Goal: Task Accomplishment & Management: Complete application form

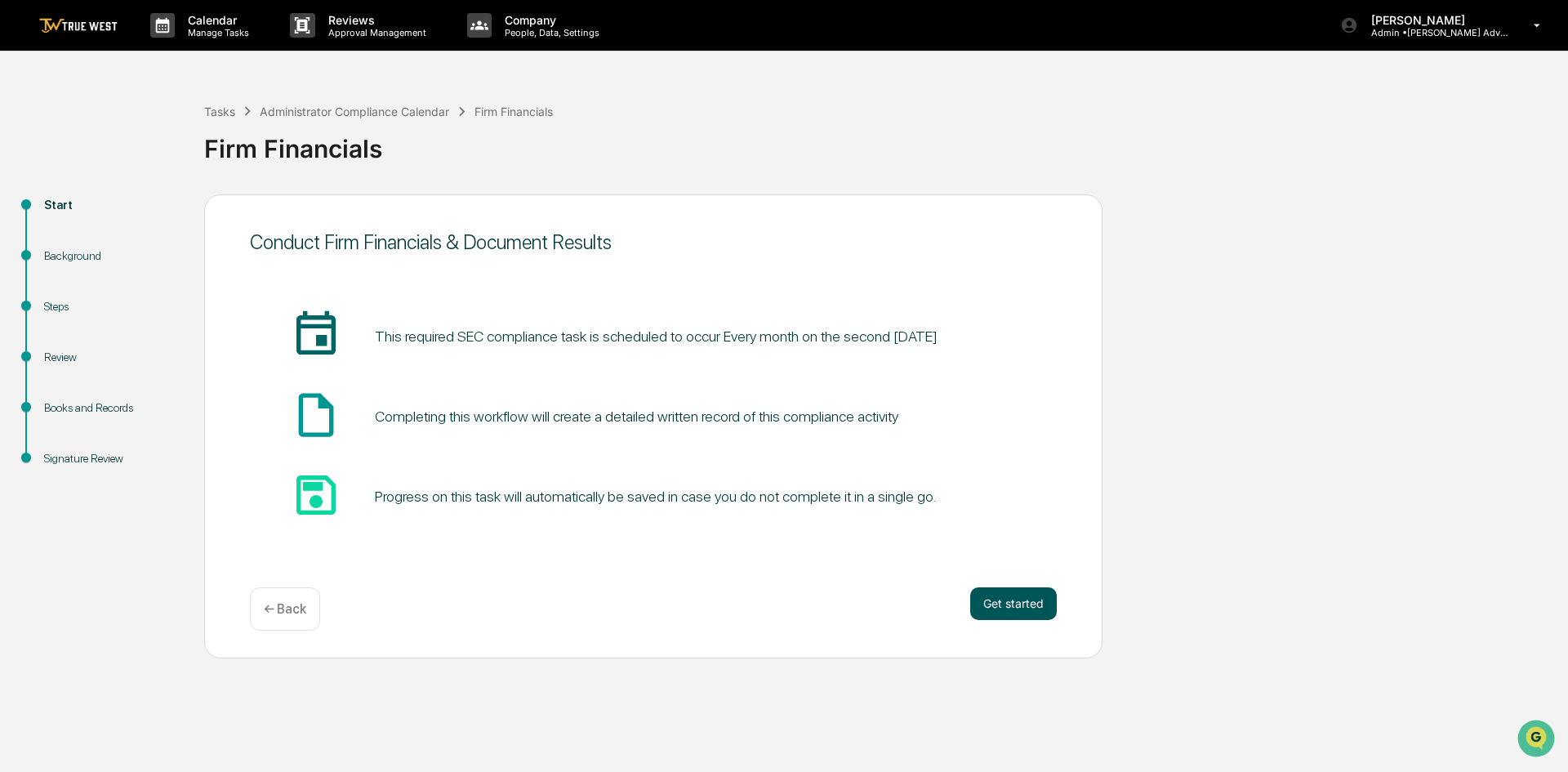
click at [1015, 599] on button "Get started" at bounding box center [1013, 603] width 87 height 33
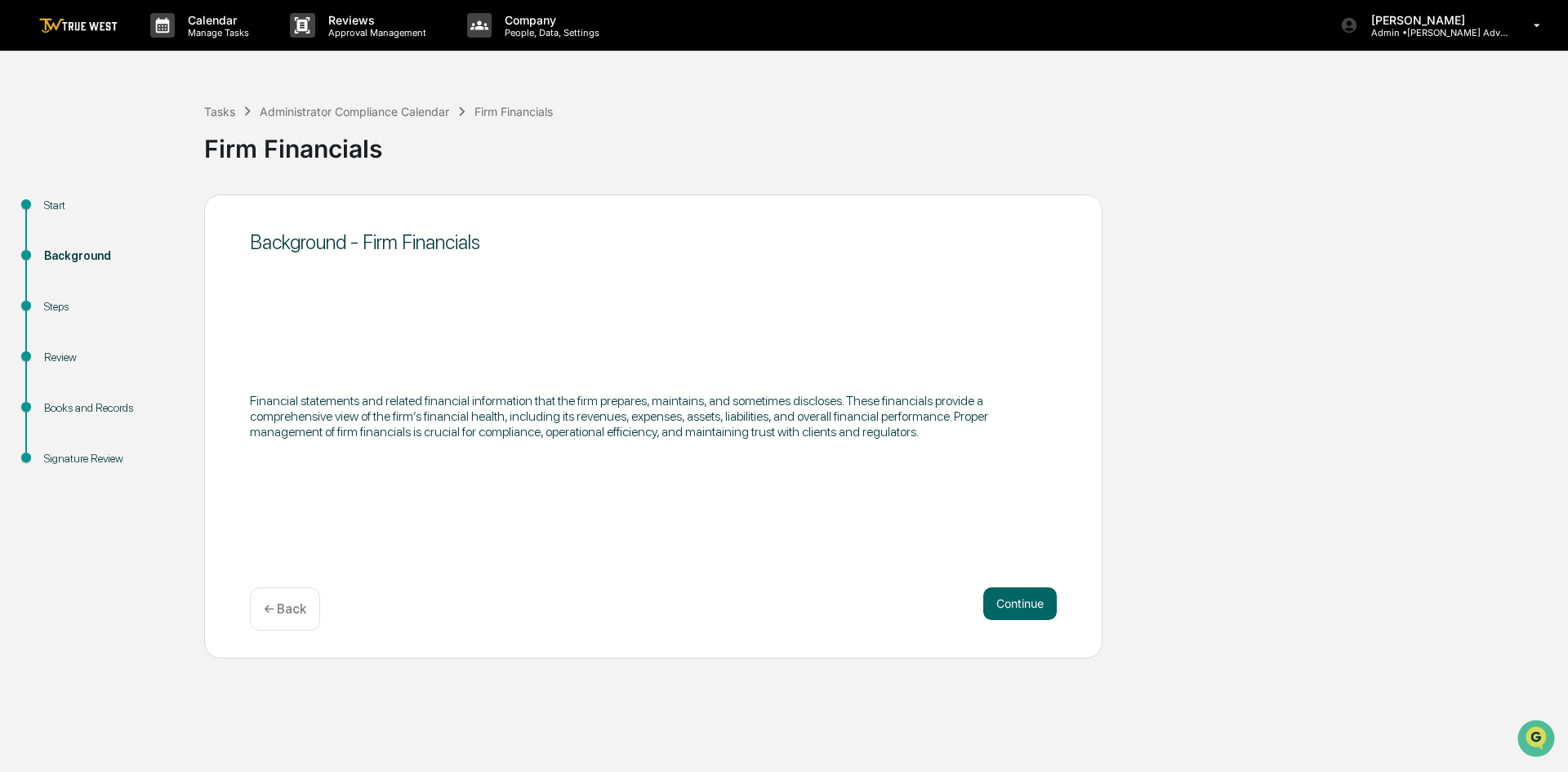
click at [1015, 599] on button "Continue" at bounding box center [1019, 603] width 73 height 33
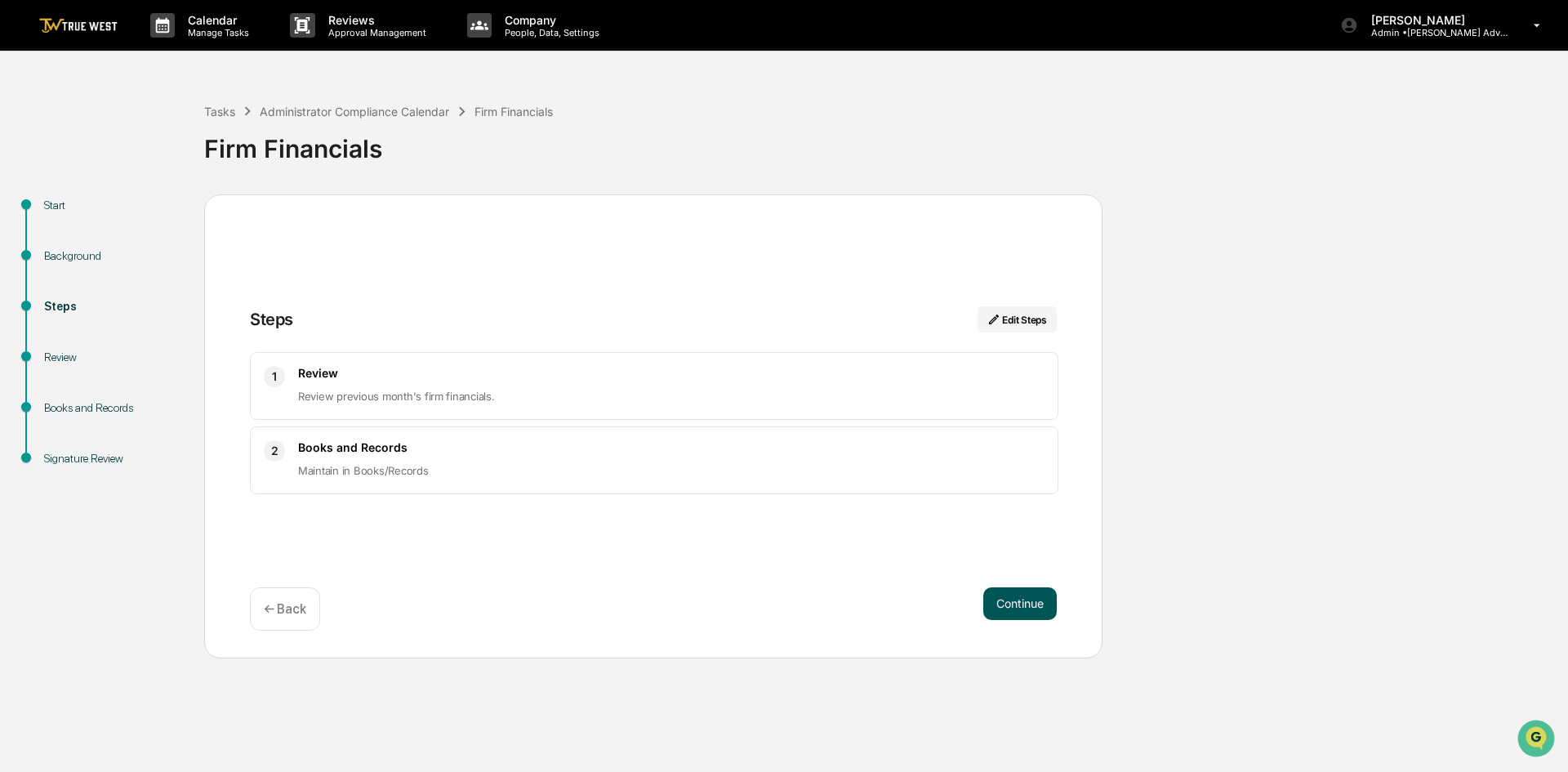
click at [1015, 600] on button "Continue" at bounding box center [1019, 603] width 73 height 33
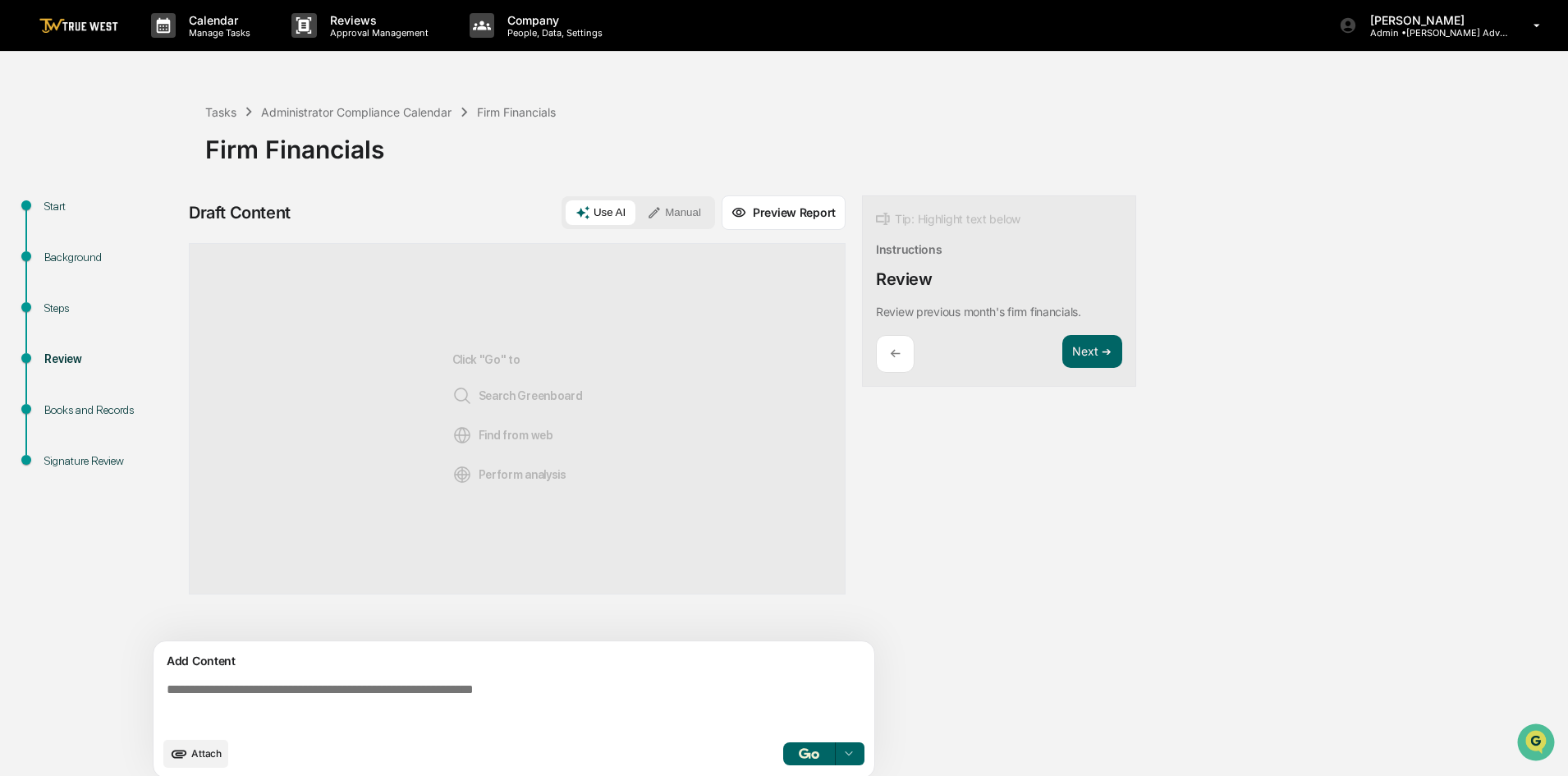
click at [900, 351] on p "←" at bounding box center [895, 353] width 10 height 16
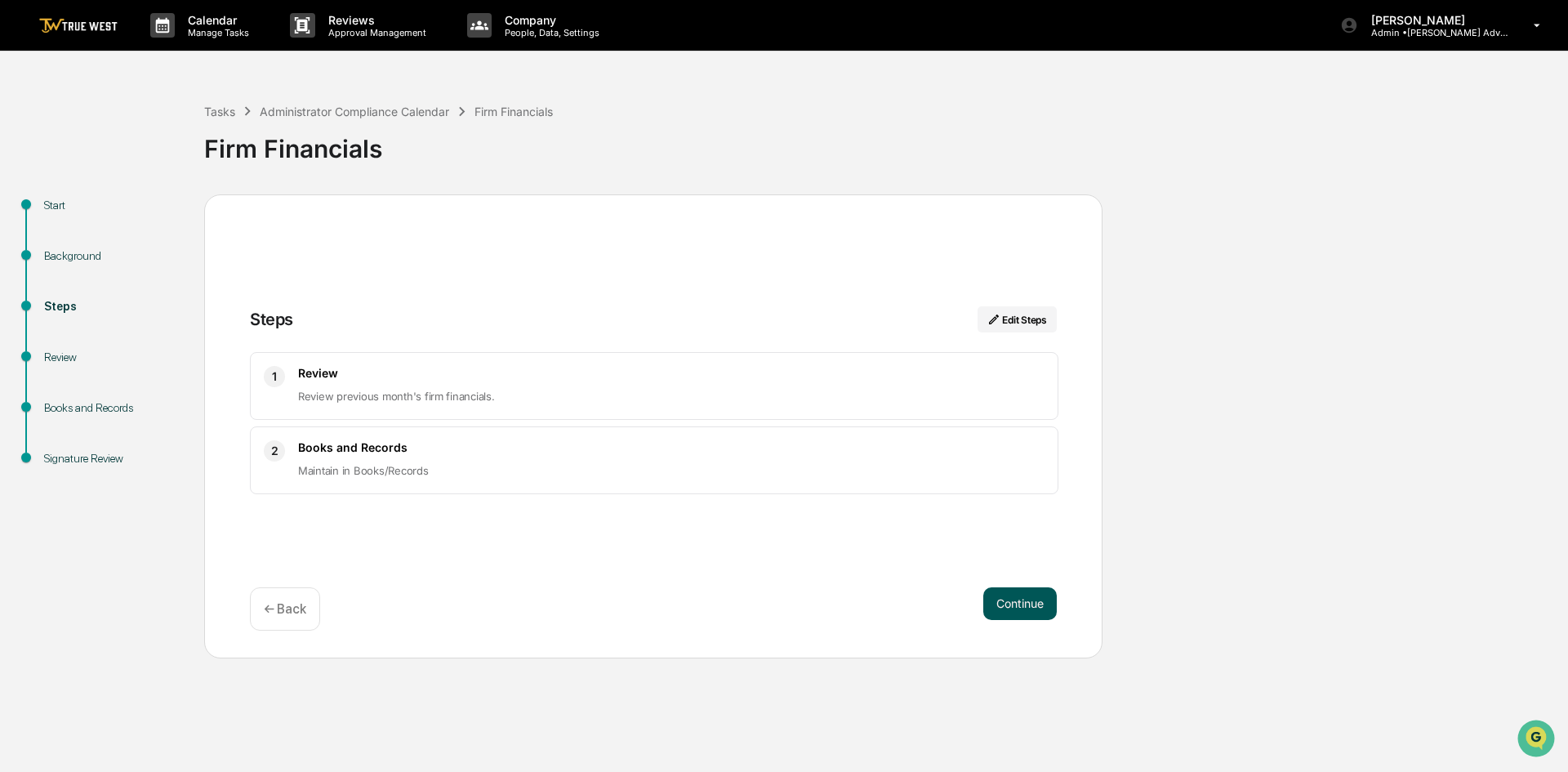
click at [1014, 601] on button "Continue" at bounding box center [1019, 603] width 73 height 33
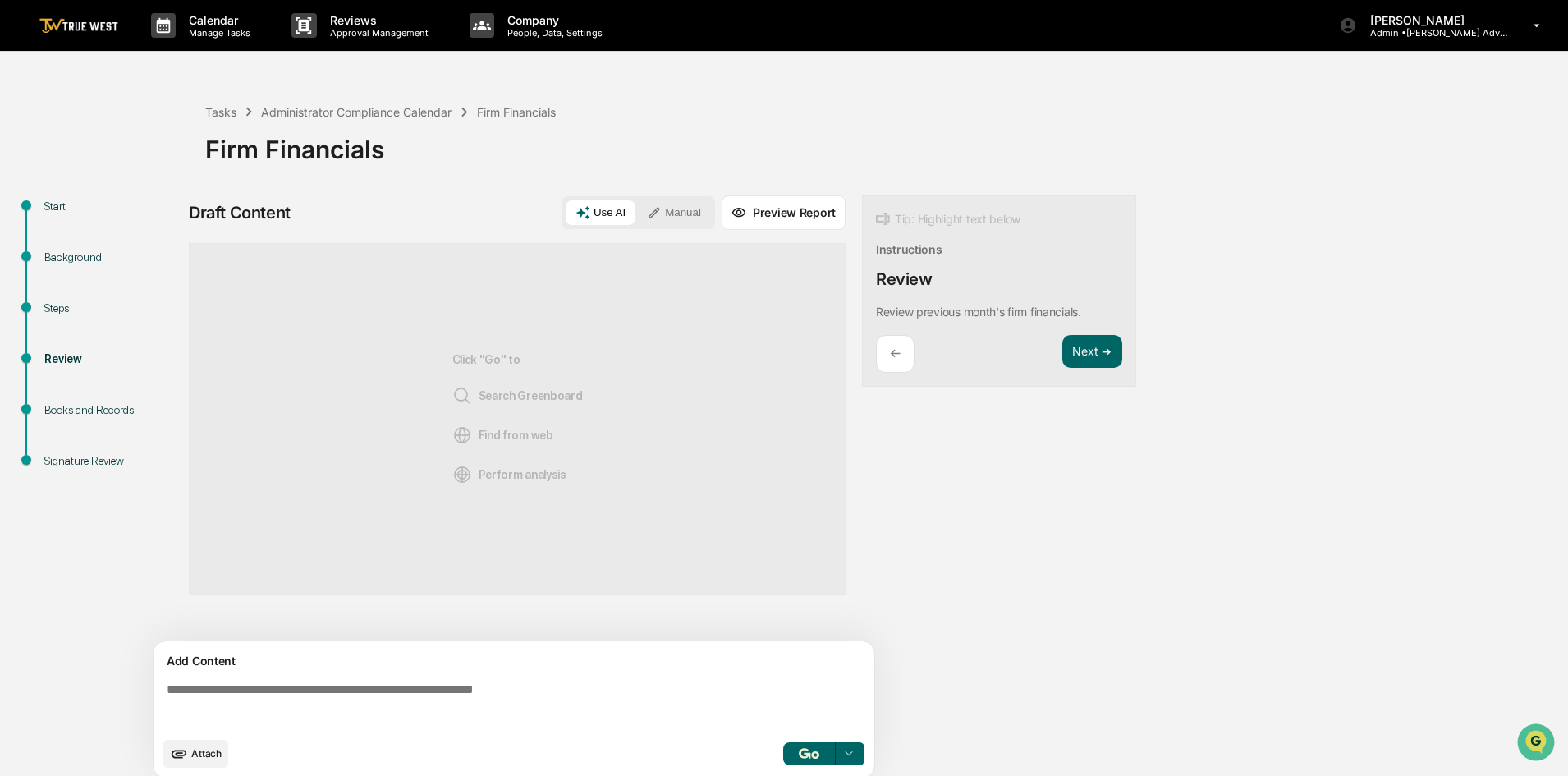
scroll to position [12, 0]
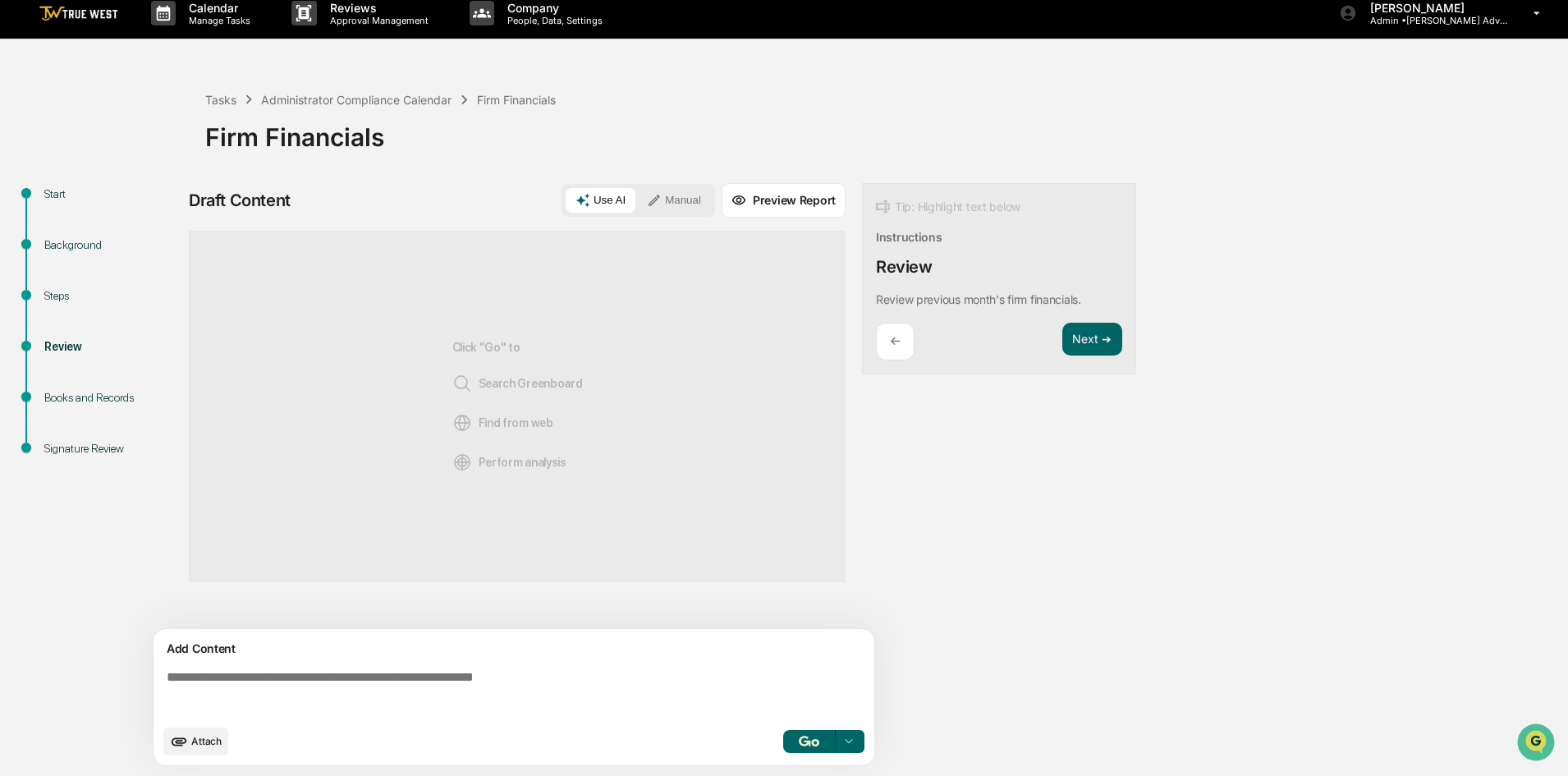
click at [900, 337] on p "←" at bounding box center [895, 341] width 10 height 16
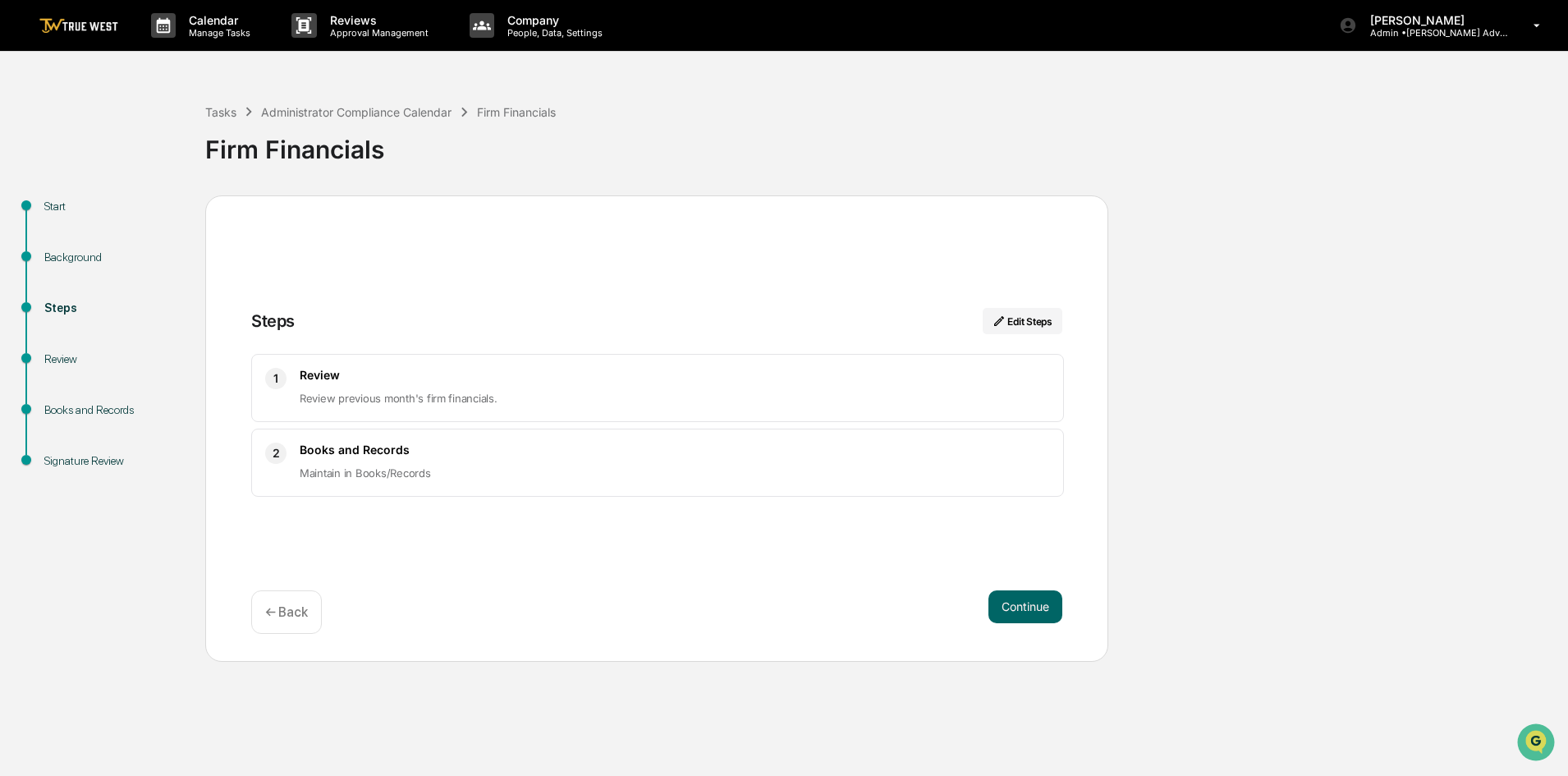
scroll to position [0, 0]
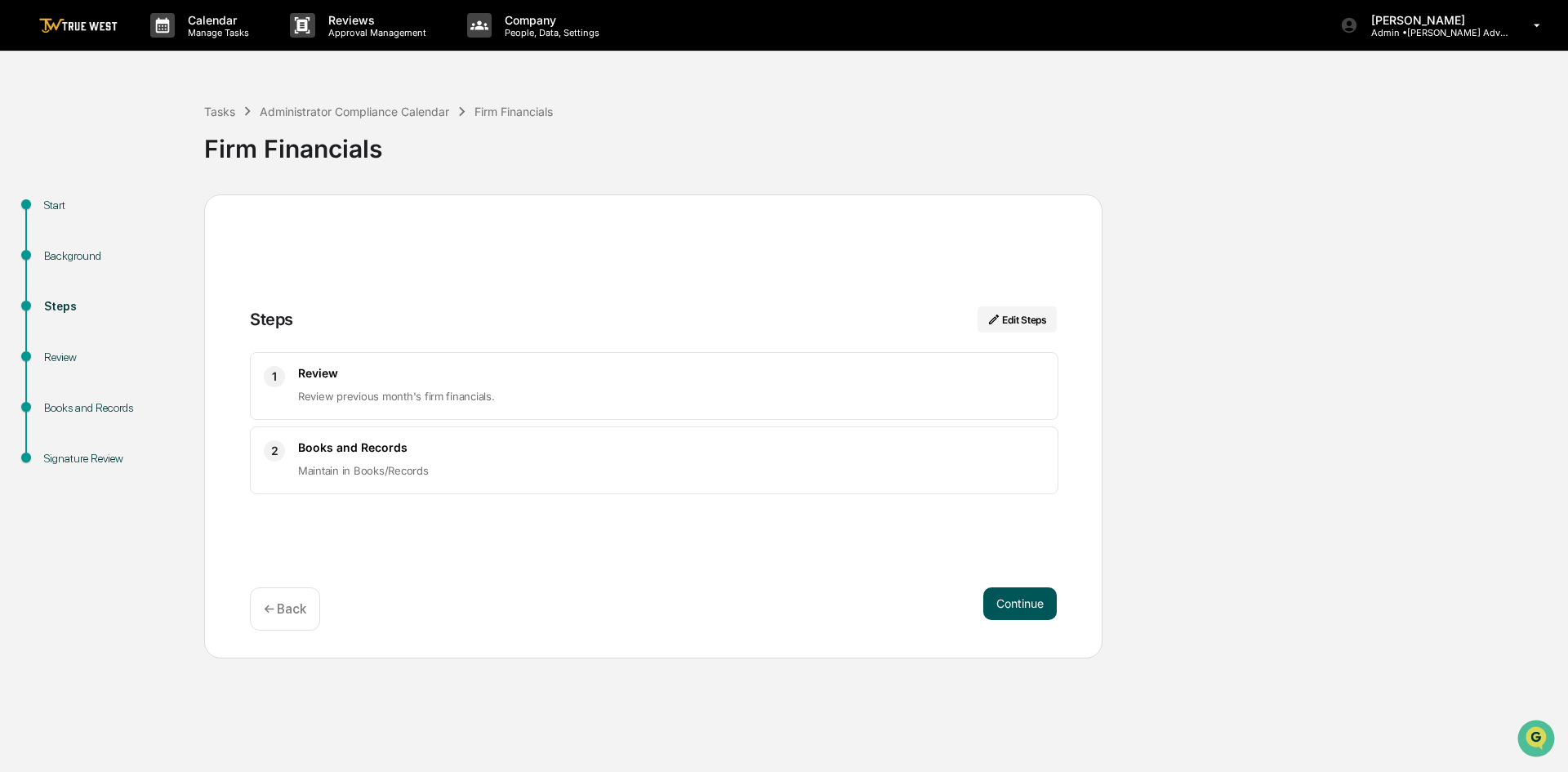
click at [1017, 603] on button "Continue" at bounding box center [1019, 603] width 73 height 33
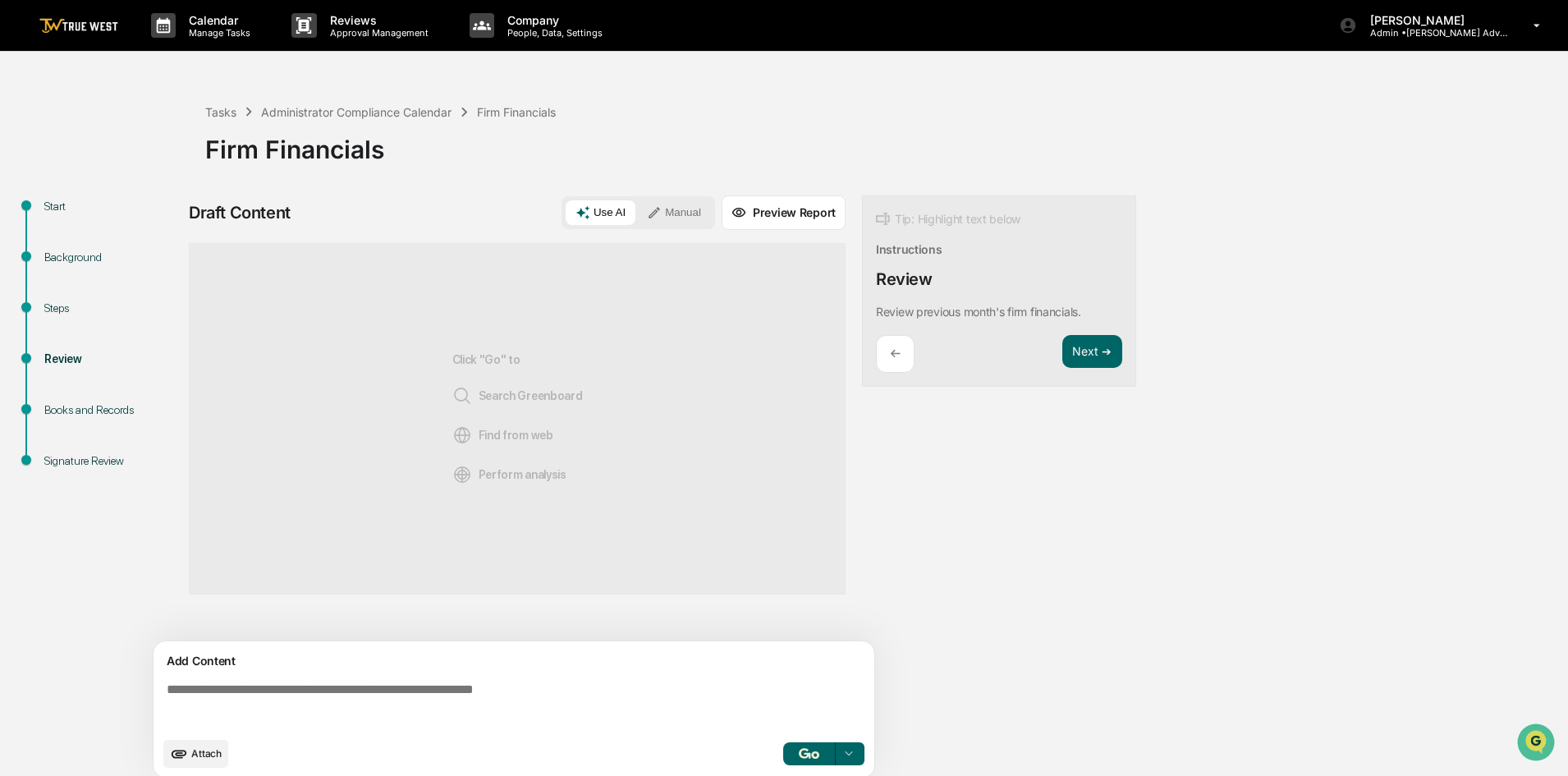
scroll to position [12, 0]
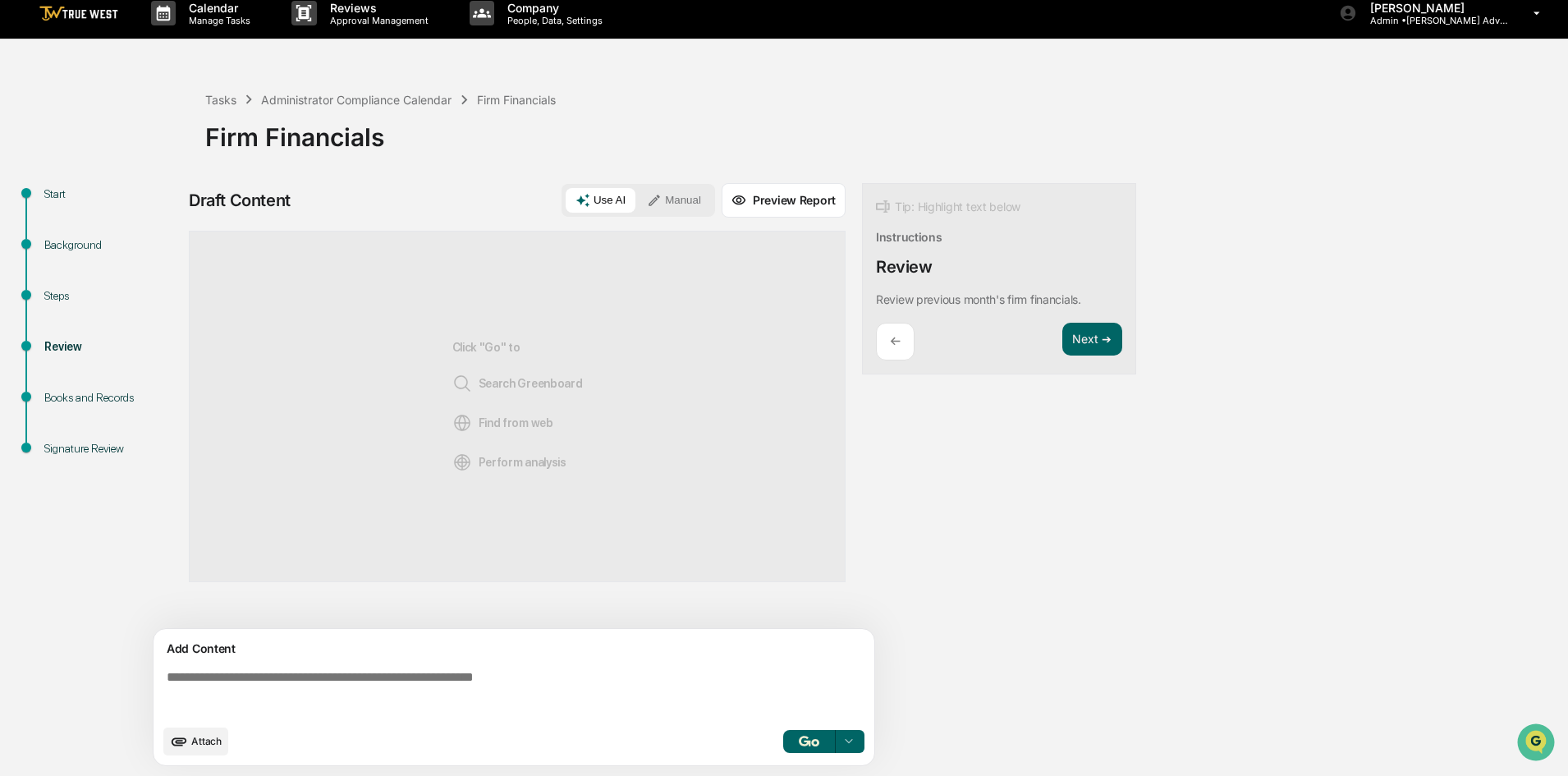
click at [67, 0] on link at bounding box center [89, 13] width 99 height 51
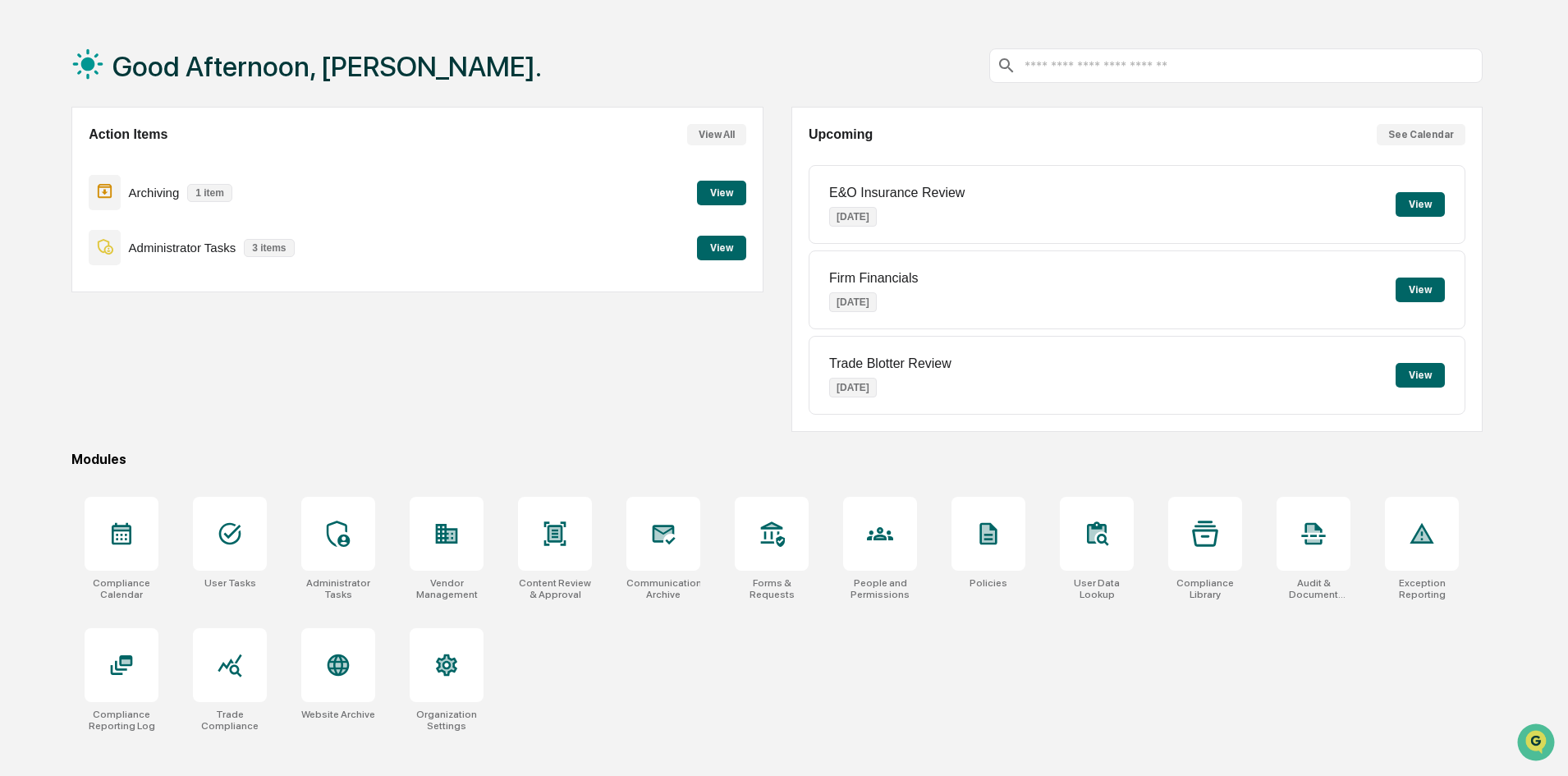
scroll to position [78, 0]
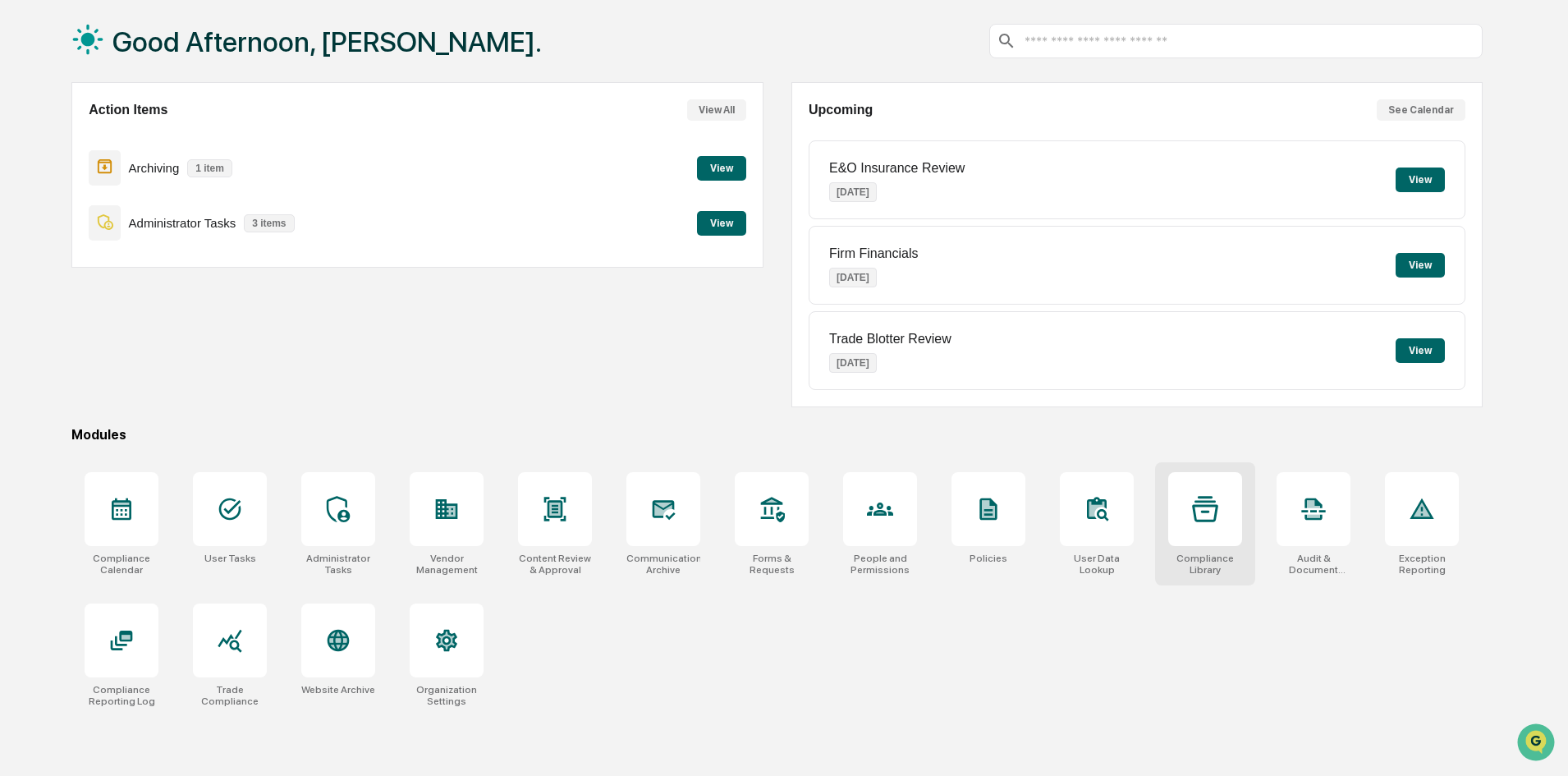
click at [1196, 546] on div "Compliance Library" at bounding box center [1205, 523] width 100 height 123
click at [1310, 550] on div "Audit & Document Logs" at bounding box center [1314, 523] width 100 height 123
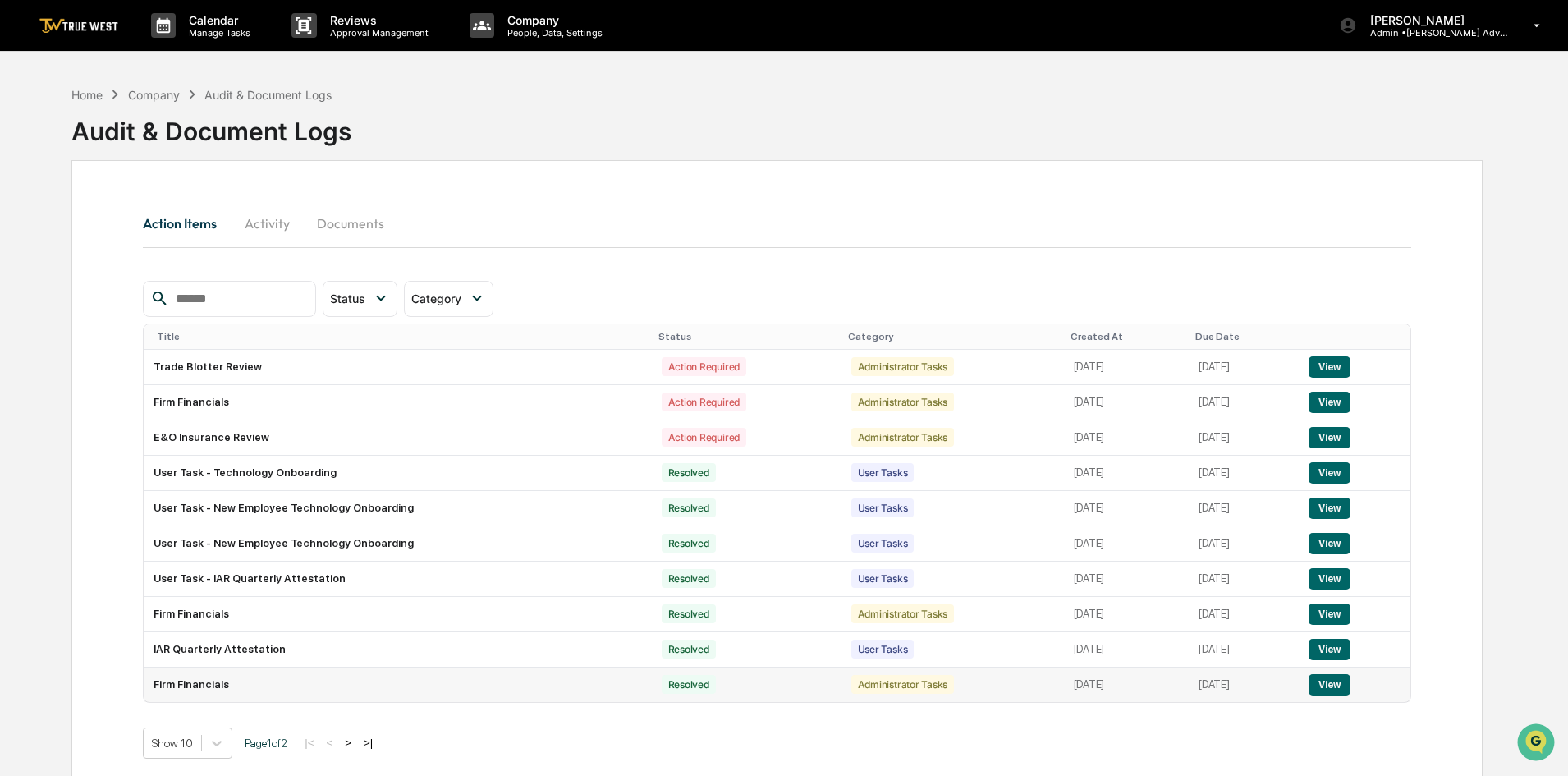
click at [1340, 681] on button "View" at bounding box center [1329, 684] width 42 height 22
click at [1338, 616] on button "View" at bounding box center [1329, 613] width 42 height 22
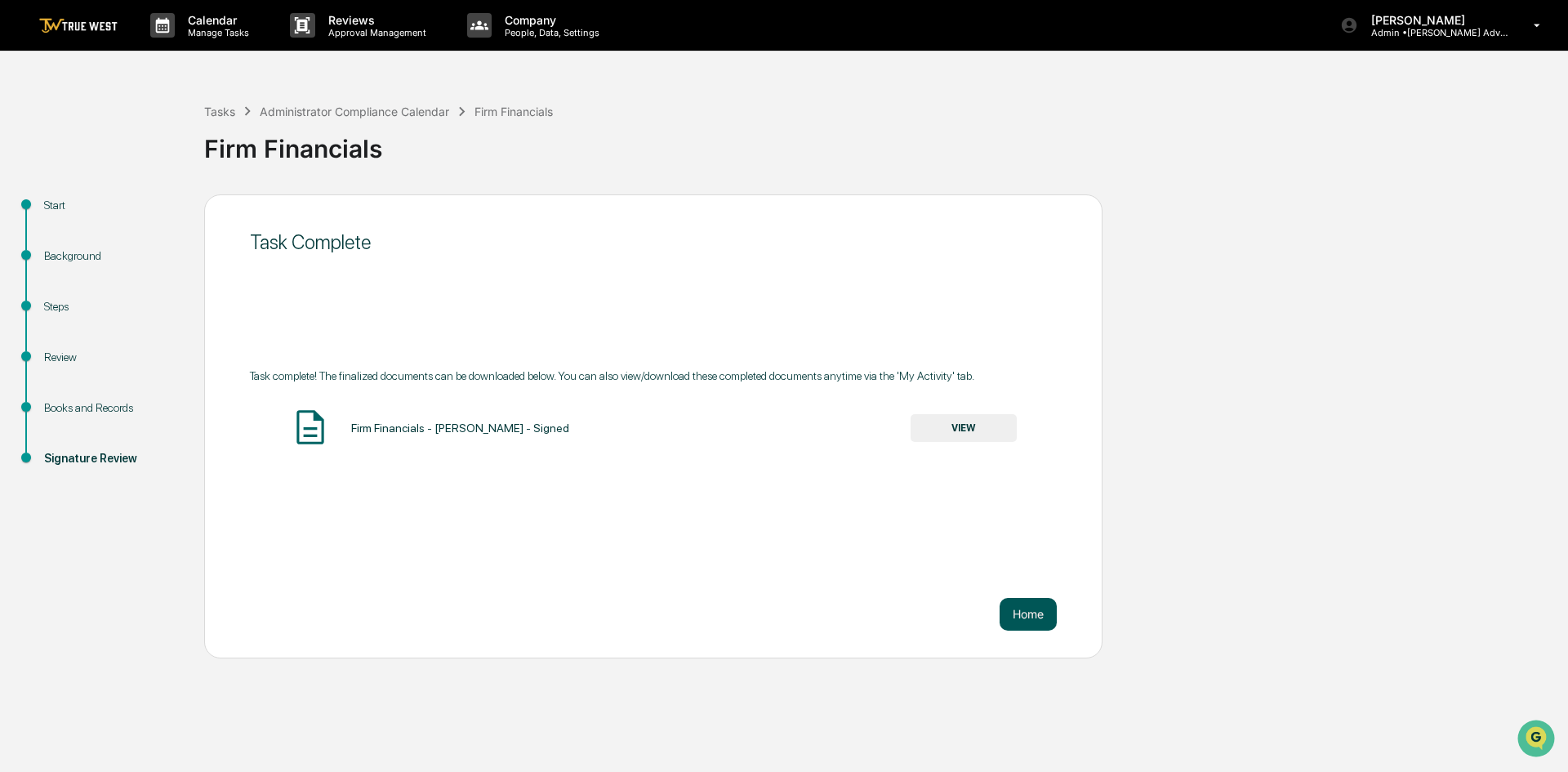
click at [1028, 623] on button "Home" at bounding box center [1028, 615] width 57 height 33
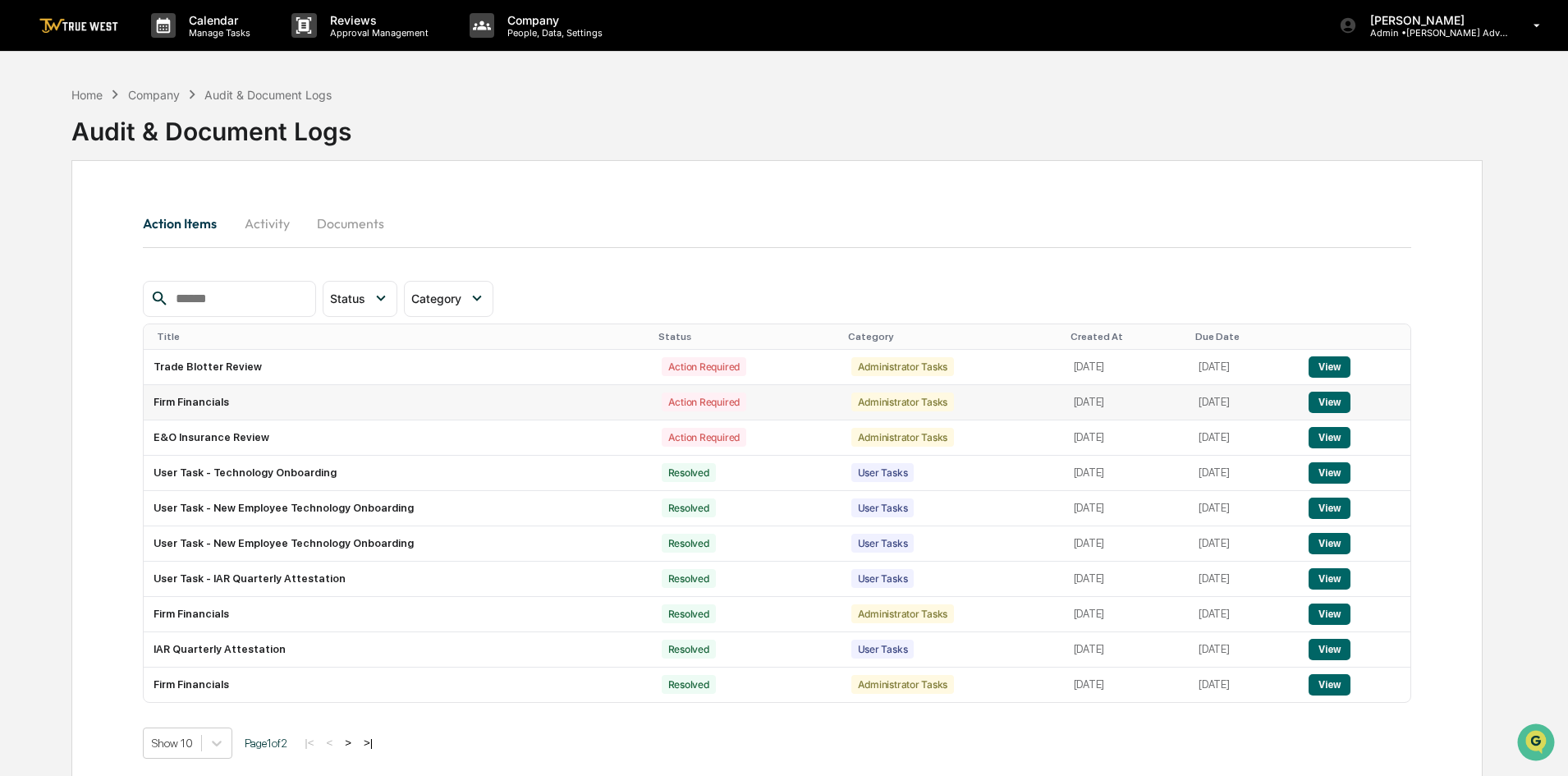
click at [1341, 405] on button "View" at bounding box center [1329, 402] width 42 height 22
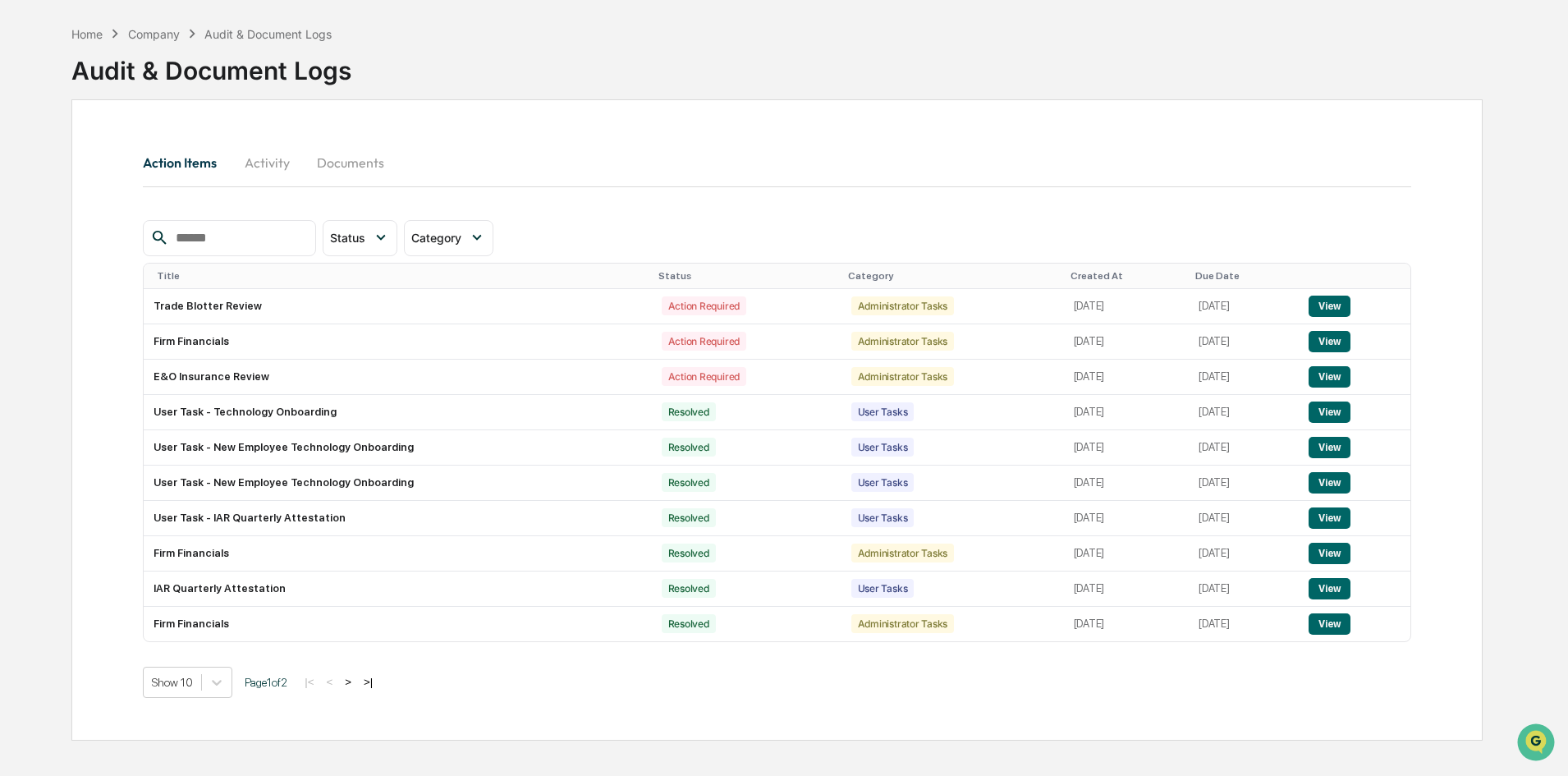
scroll to position [69, 0]
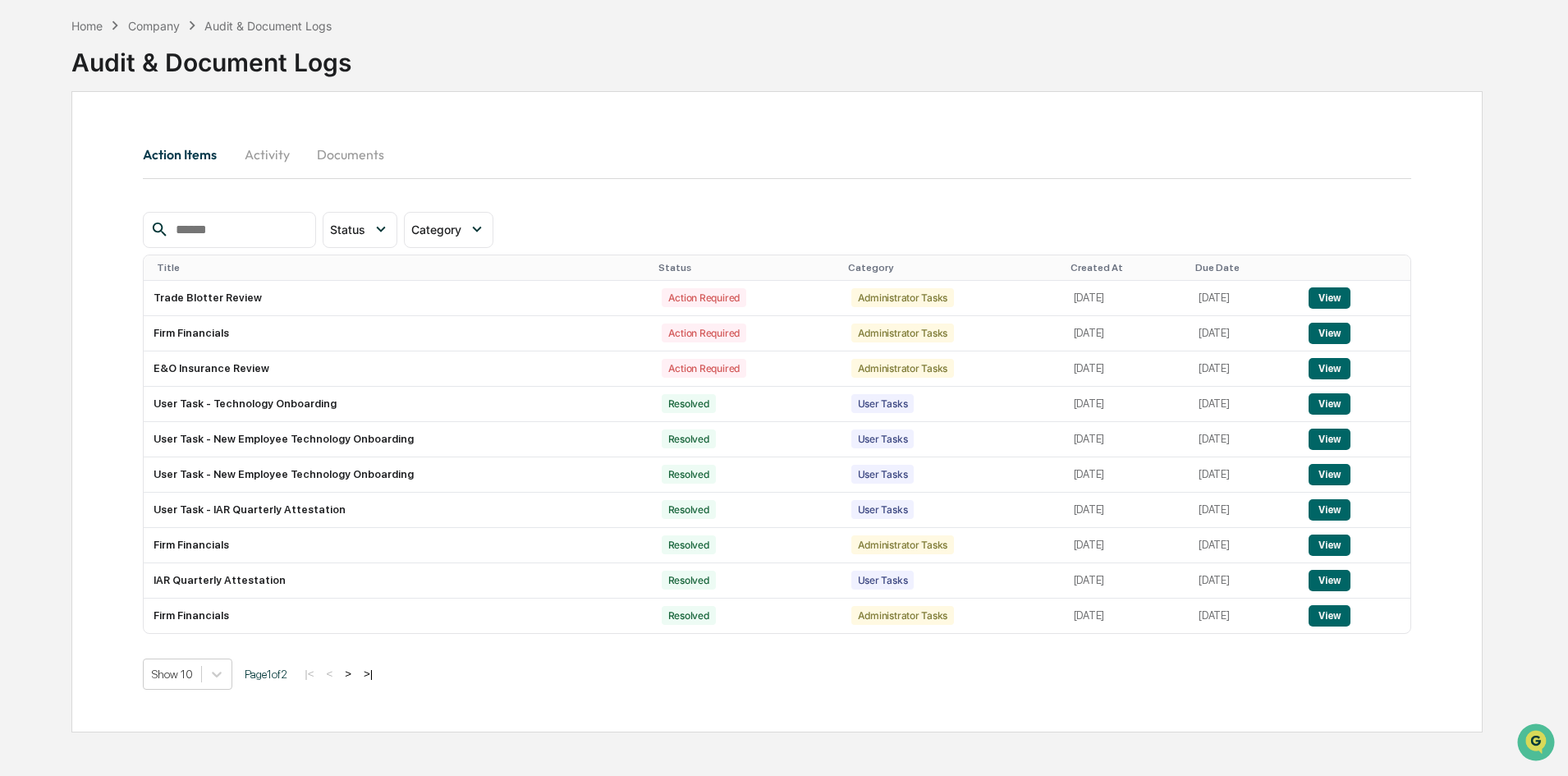
click at [357, 674] on button ">" at bounding box center [348, 673] width 16 height 14
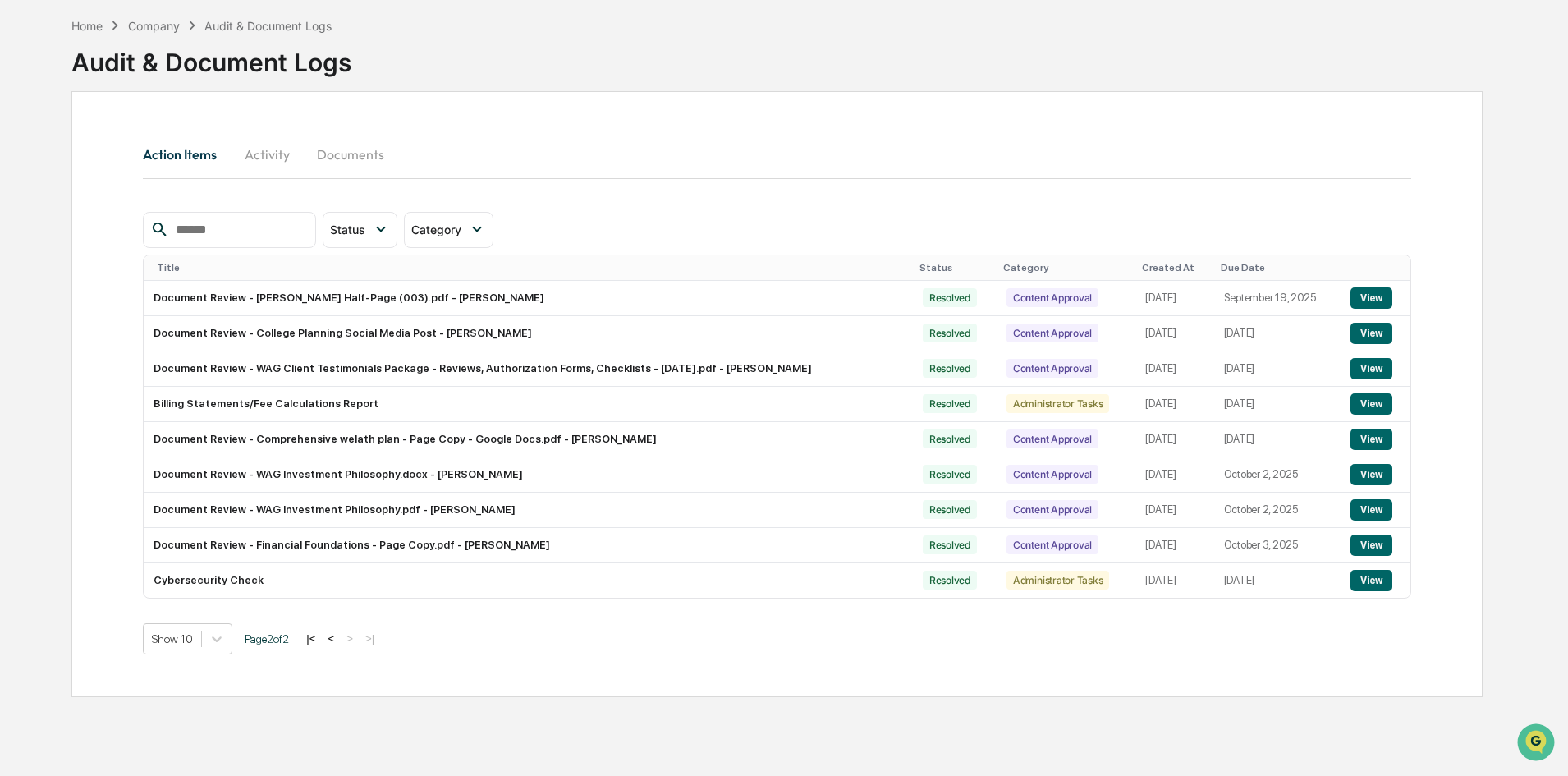
click at [319, 636] on button "|<" at bounding box center [311, 638] width 19 height 14
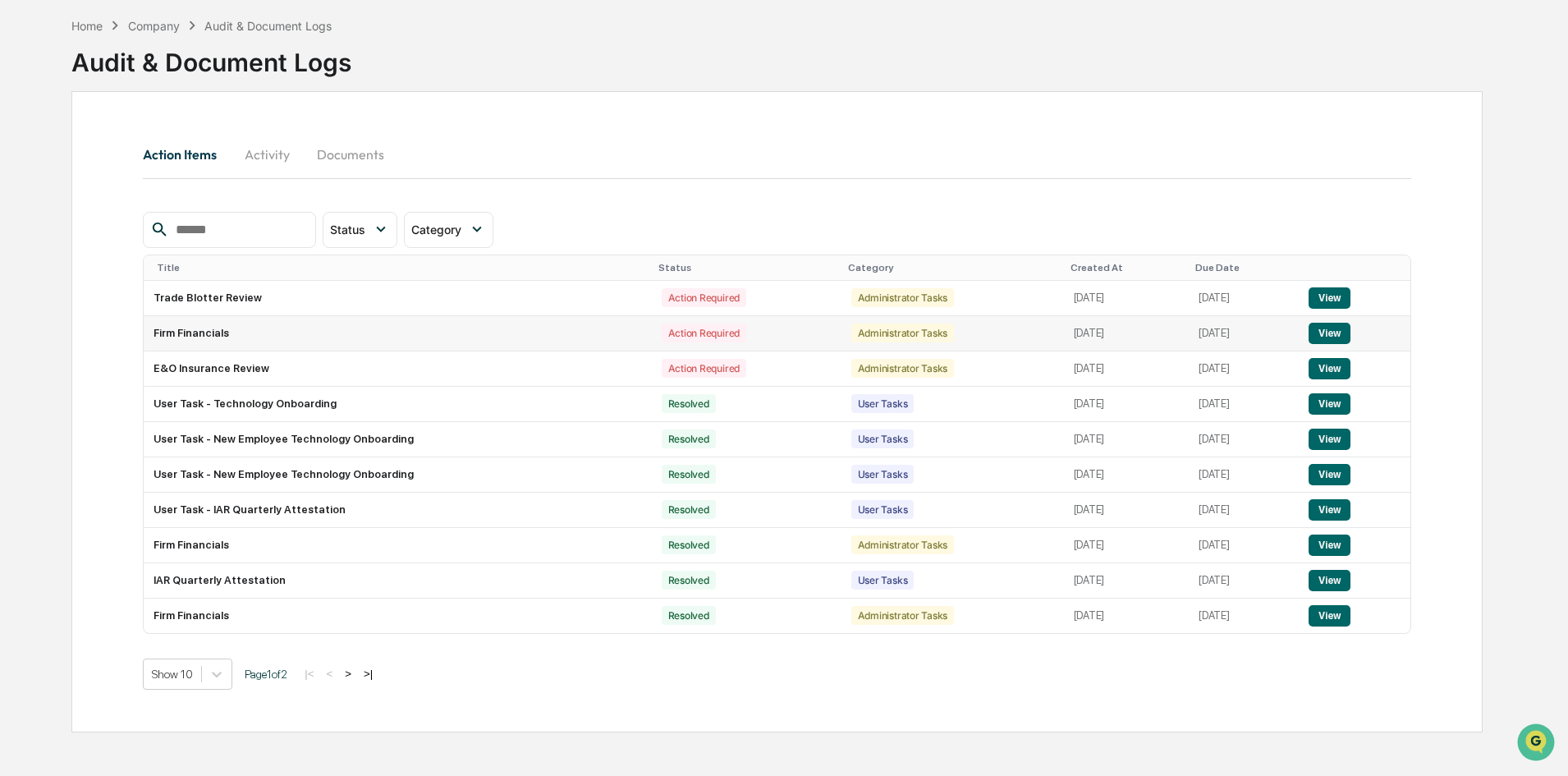
click at [1338, 334] on button "View" at bounding box center [1329, 333] width 42 height 22
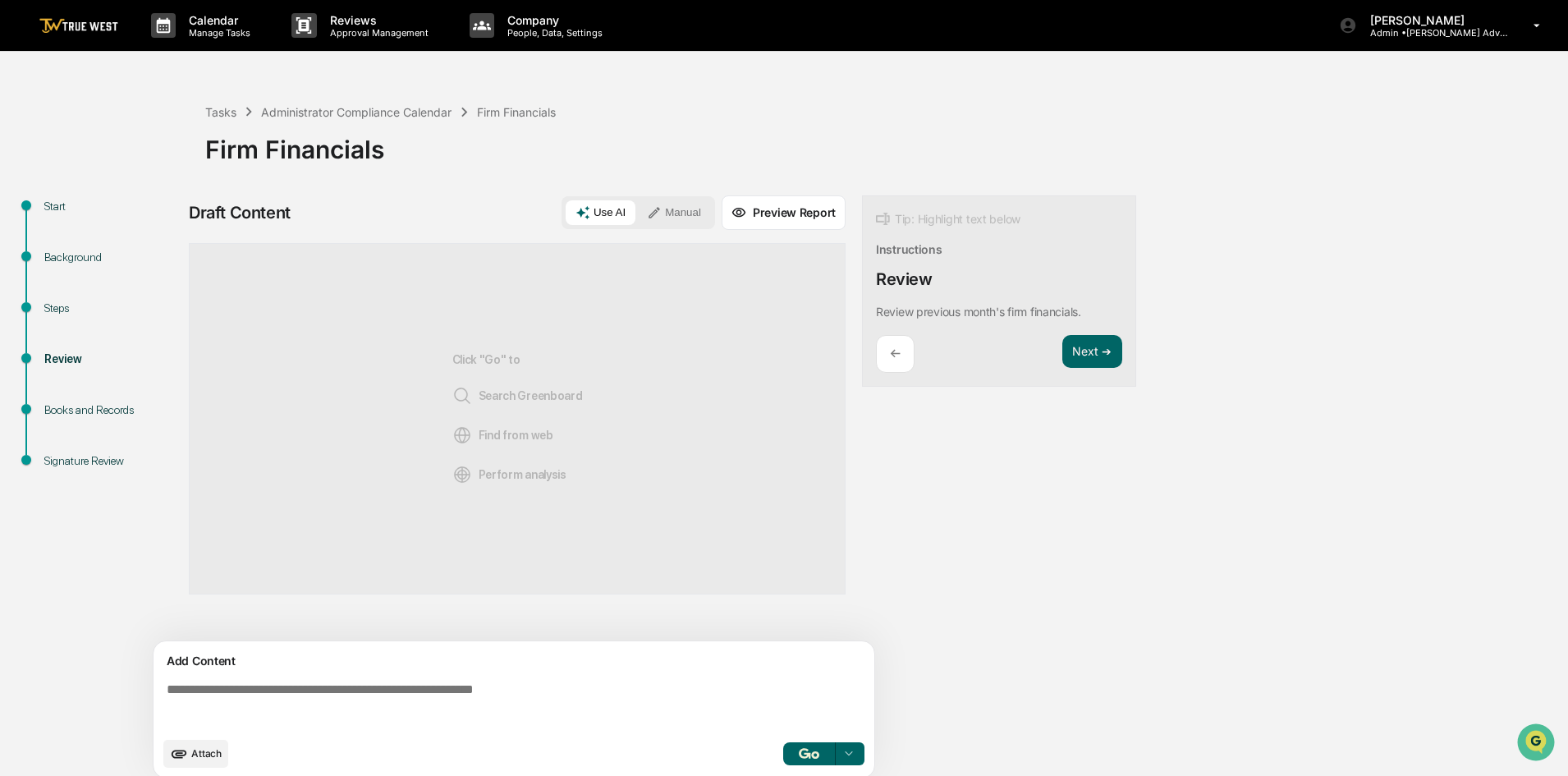
scroll to position [12, 0]
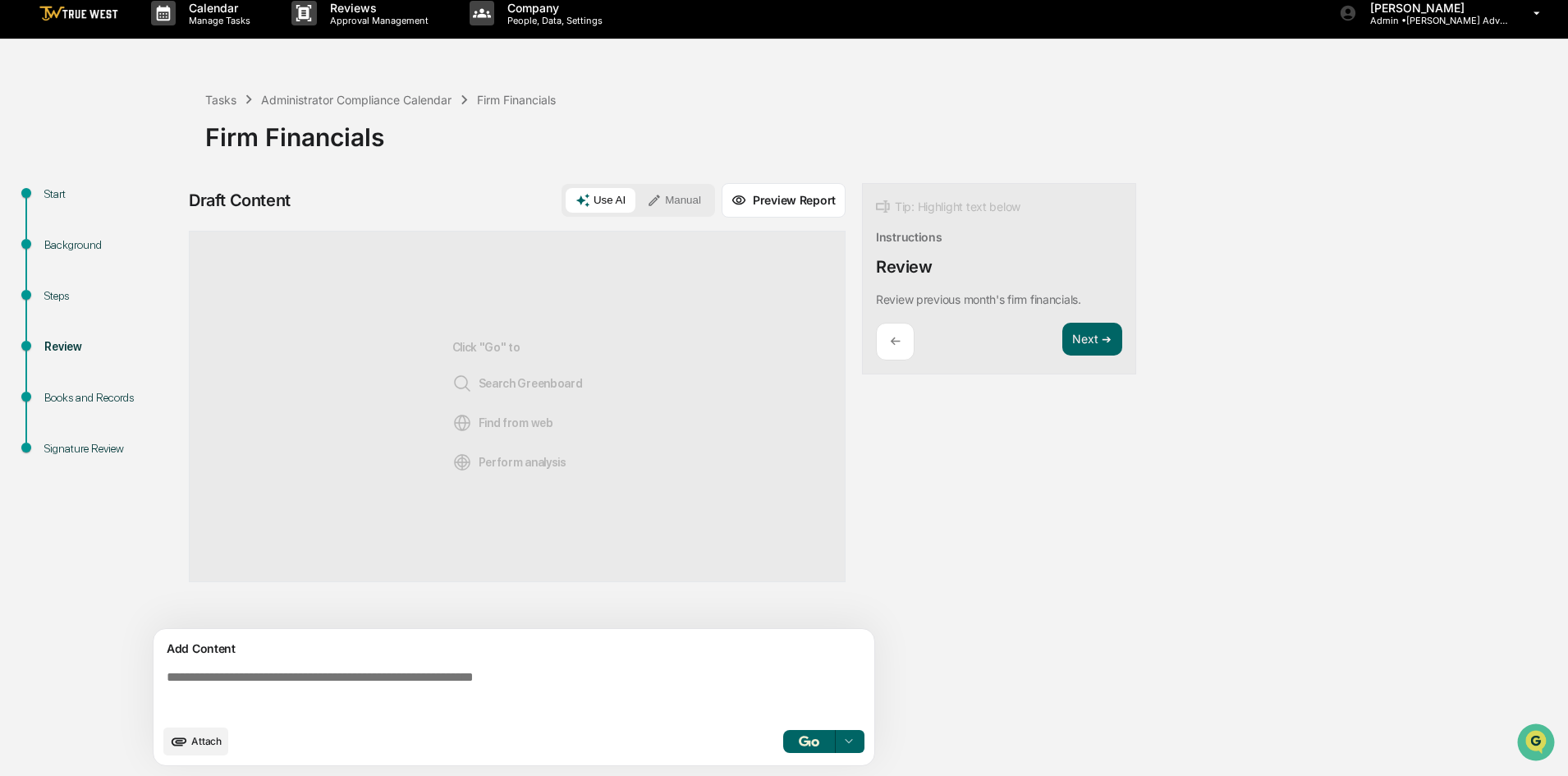
click at [192, 730] on button "Attach" at bounding box center [196, 741] width 65 height 28
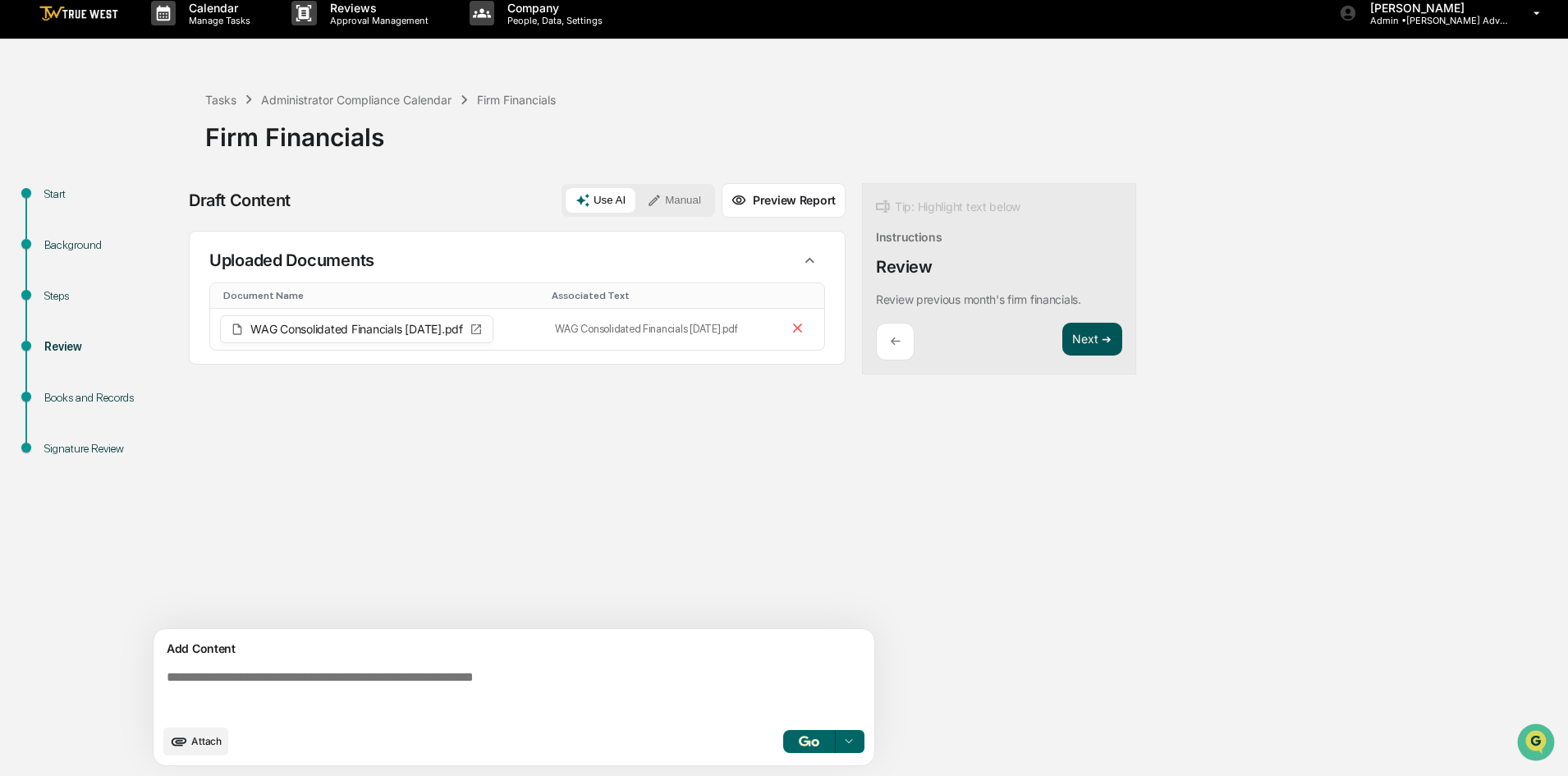
click at [1098, 339] on button "Next ➔" at bounding box center [1092, 339] width 60 height 34
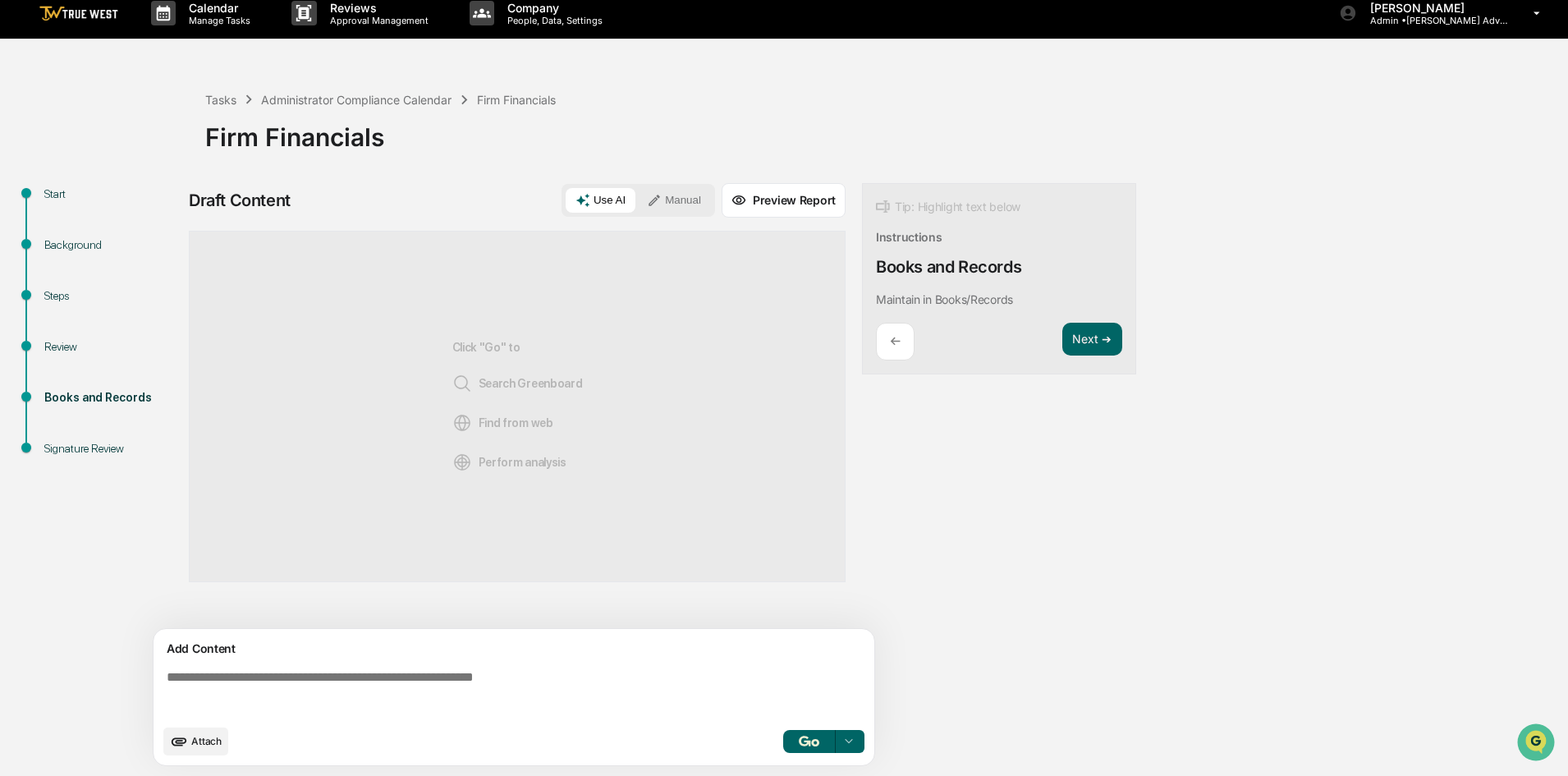
click at [74, 444] on div "Signature Review" at bounding box center [112, 449] width 135 height 17
click at [89, 444] on div "Signature Review" at bounding box center [112, 449] width 135 height 17
click at [93, 451] on div "Signature Review" at bounding box center [112, 449] width 135 height 17
click at [52, 344] on div "Review" at bounding box center [112, 347] width 135 height 17
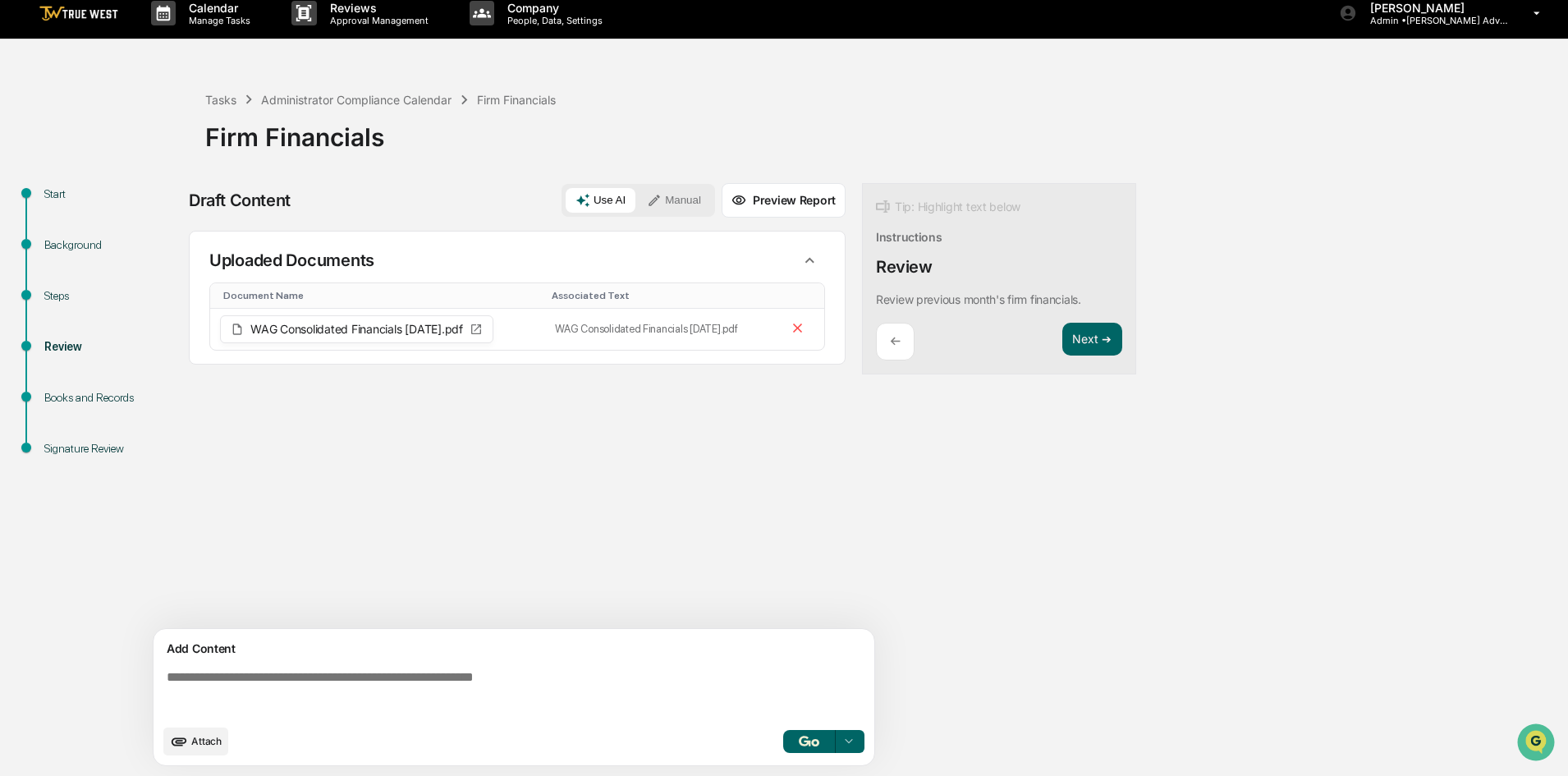
click at [50, 399] on div "Books and Records" at bounding box center [112, 398] width 135 height 17
click at [59, 445] on div "Signature Review" at bounding box center [112, 449] width 135 height 17
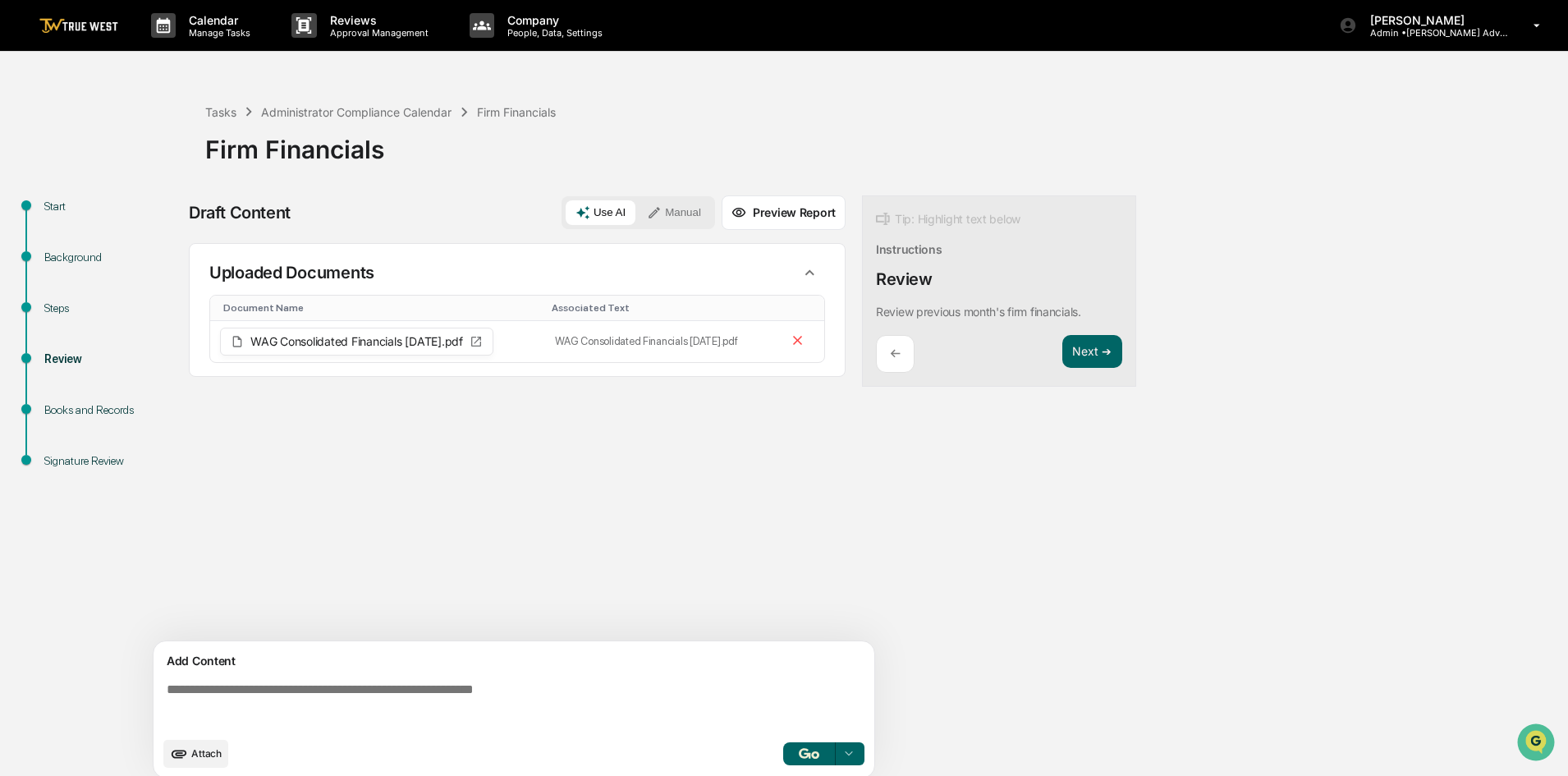
click at [806, 215] on button "Preview Report" at bounding box center [783, 213] width 124 height 35
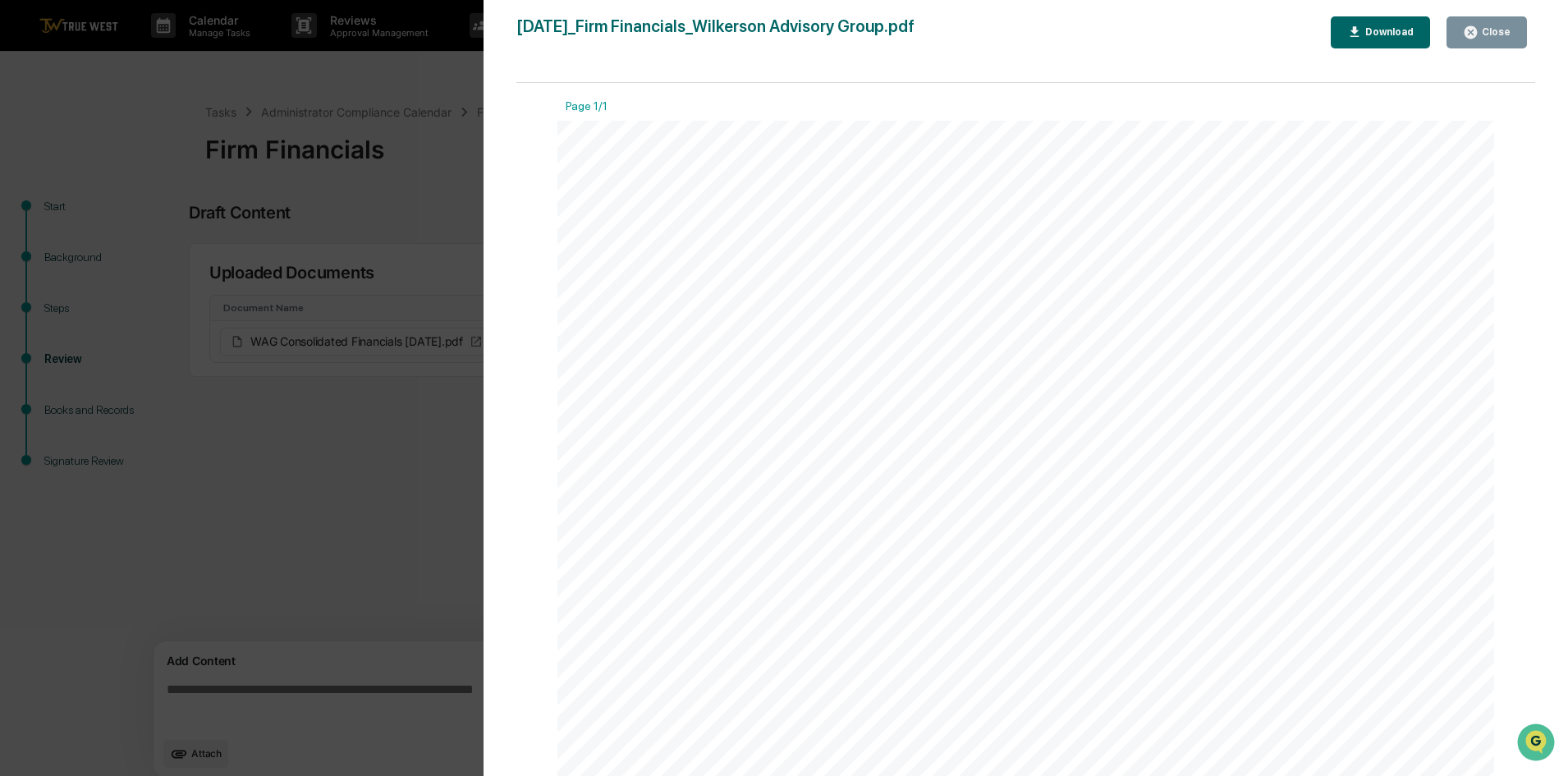
click at [1475, 31] on icon "button" at bounding box center [1471, 32] width 16 height 16
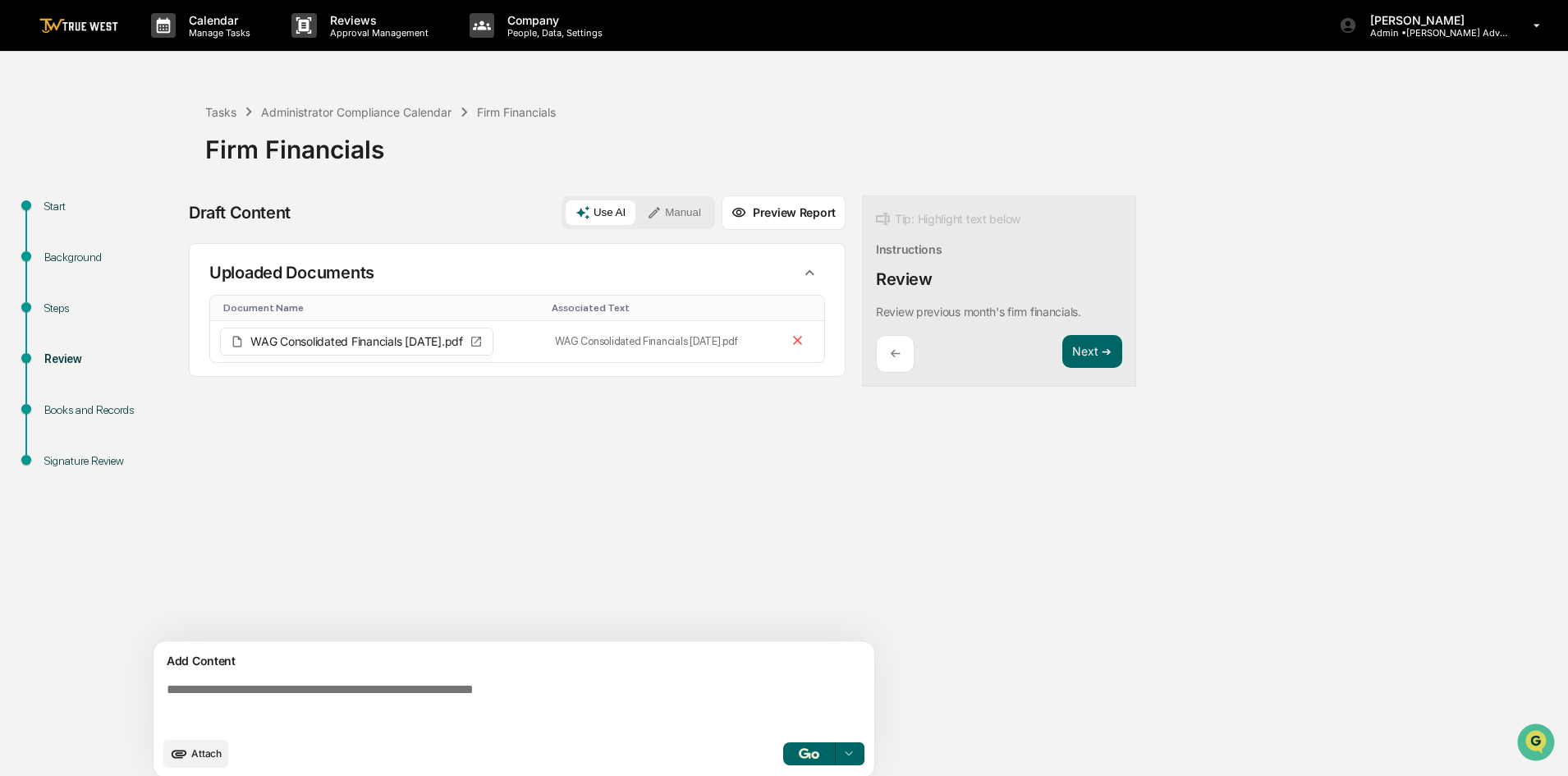
click at [683, 206] on button "Manual" at bounding box center [673, 213] width 74 height 24
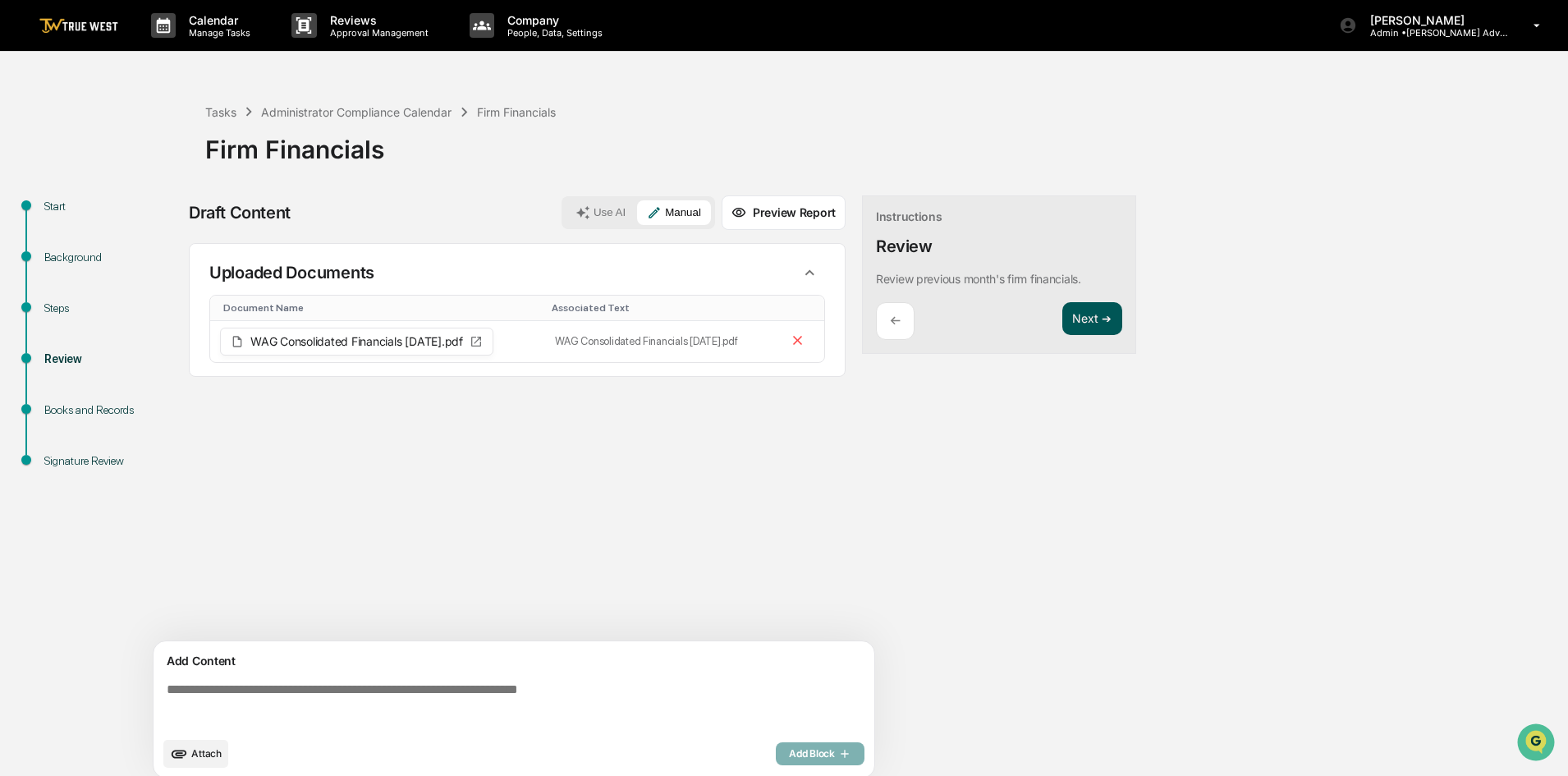
click at [1095, 322] on button "Next ➔" at bounding box center [1092, 318] width 60 height 34
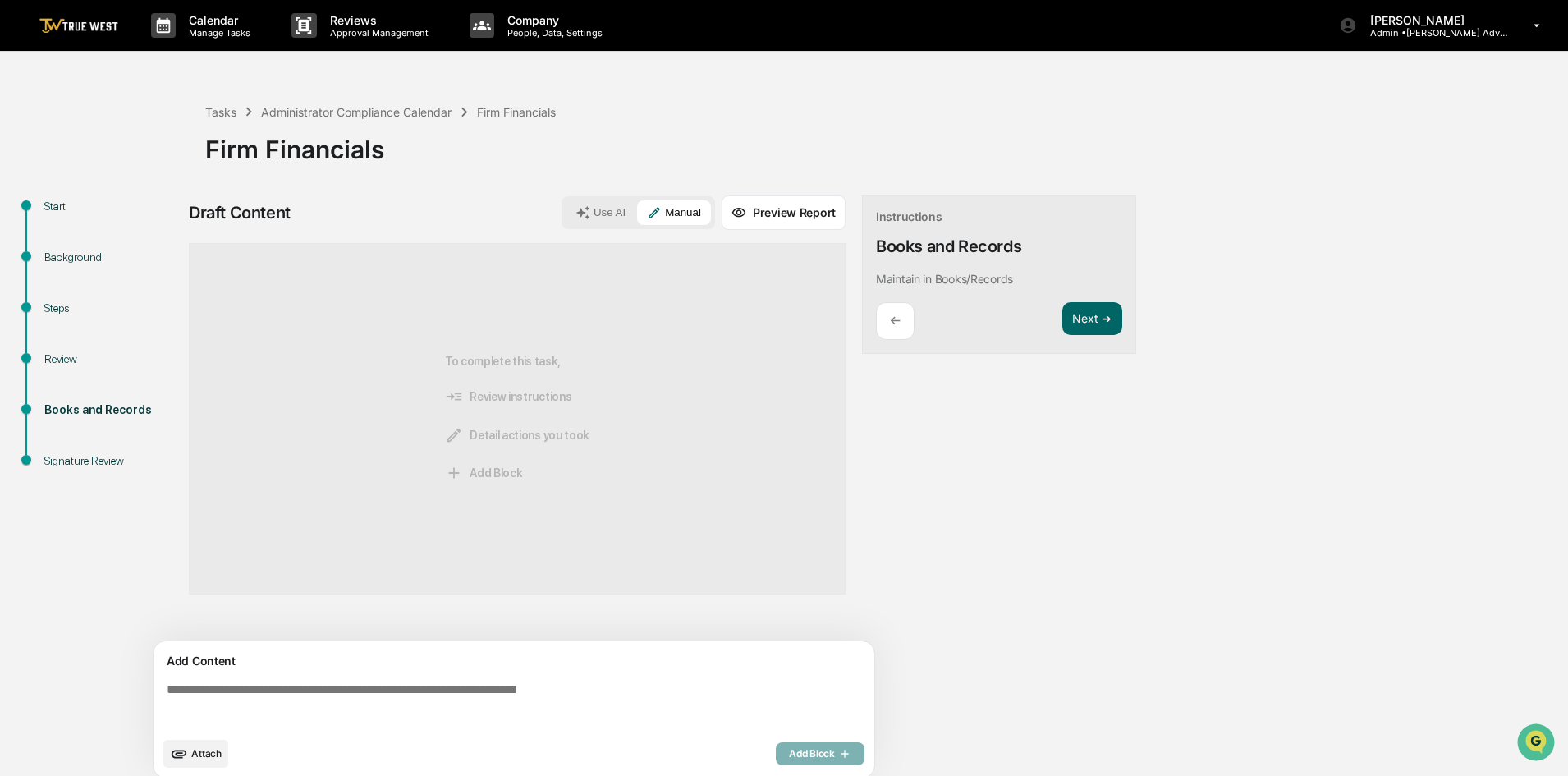
scroll to position [12, 0]
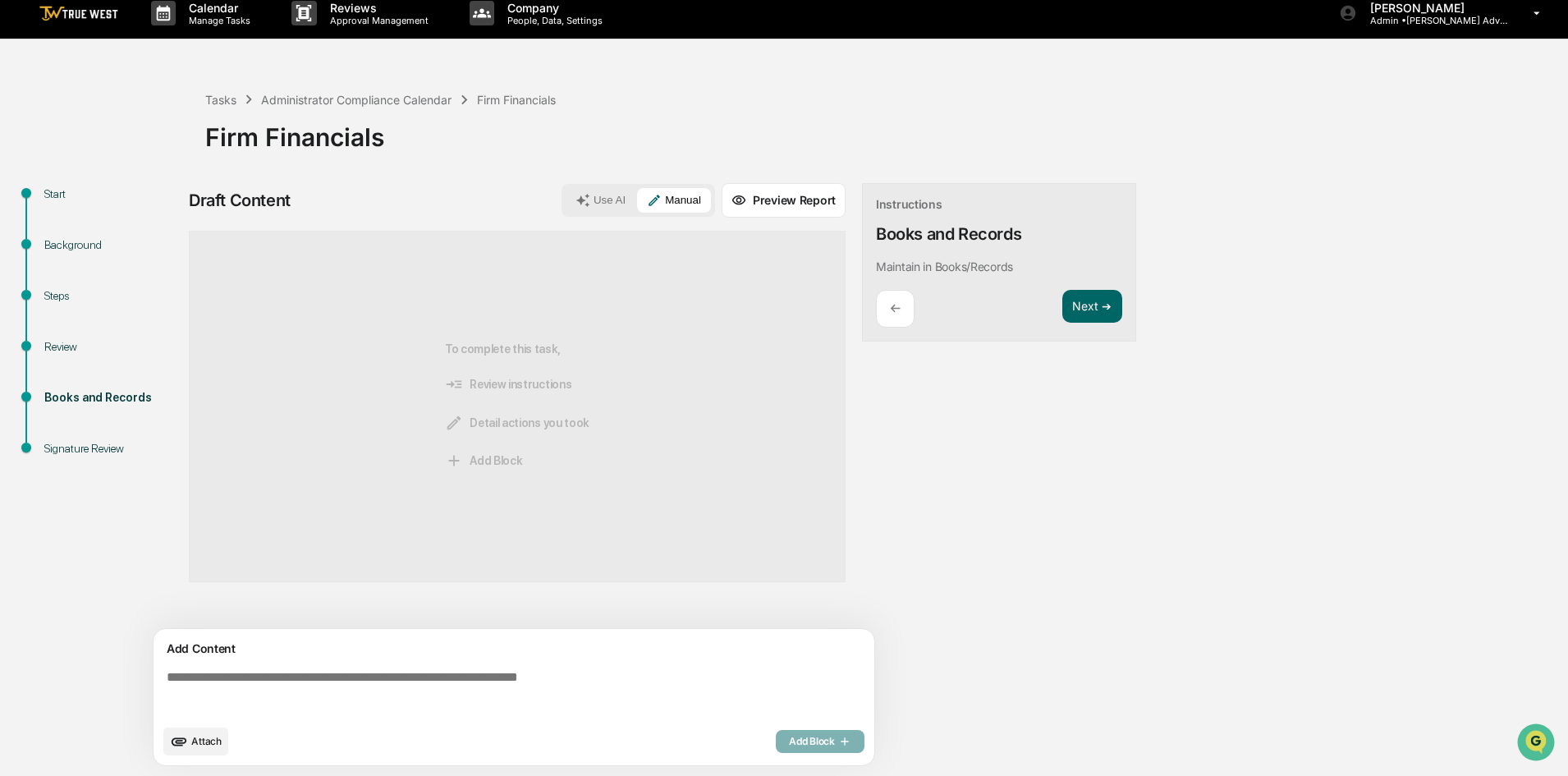
click at [440, 719] on textarea at bounding box center [517, 693] width 714 height 59
click at [762, 196] on button "Preview Report" at bounding box center [783, 201] width 124 height 35
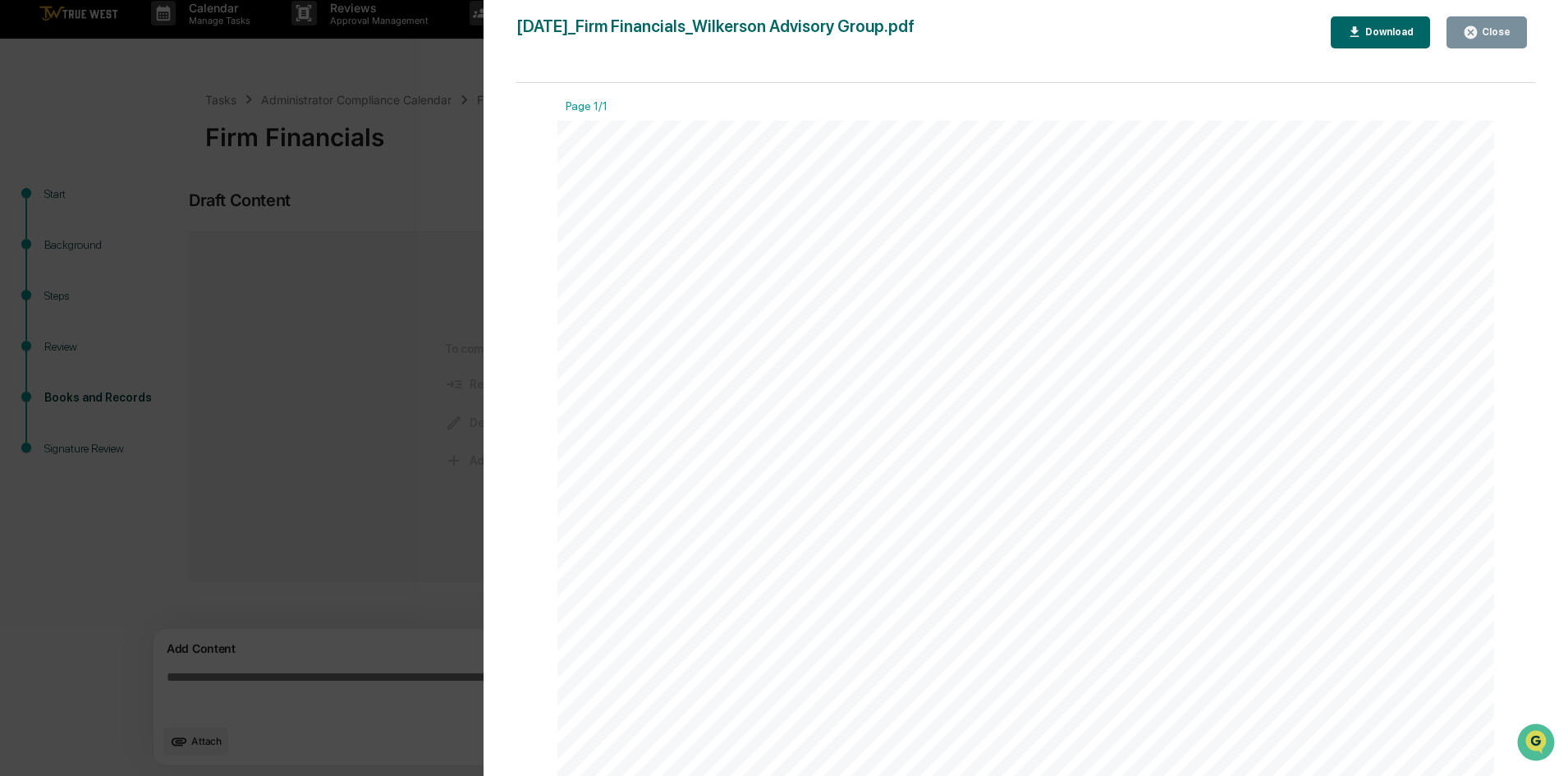
click at [1494, 16] on div "Version History 10/08/2025, 06:49 PM Carmen McClennon 2025-10-08_Firm Financial…" at bounding box center [1026, 404] width 1085 height 809
click at [1491, 32] on div "Close" at bounding box center [1494, 31] width 32 height 11
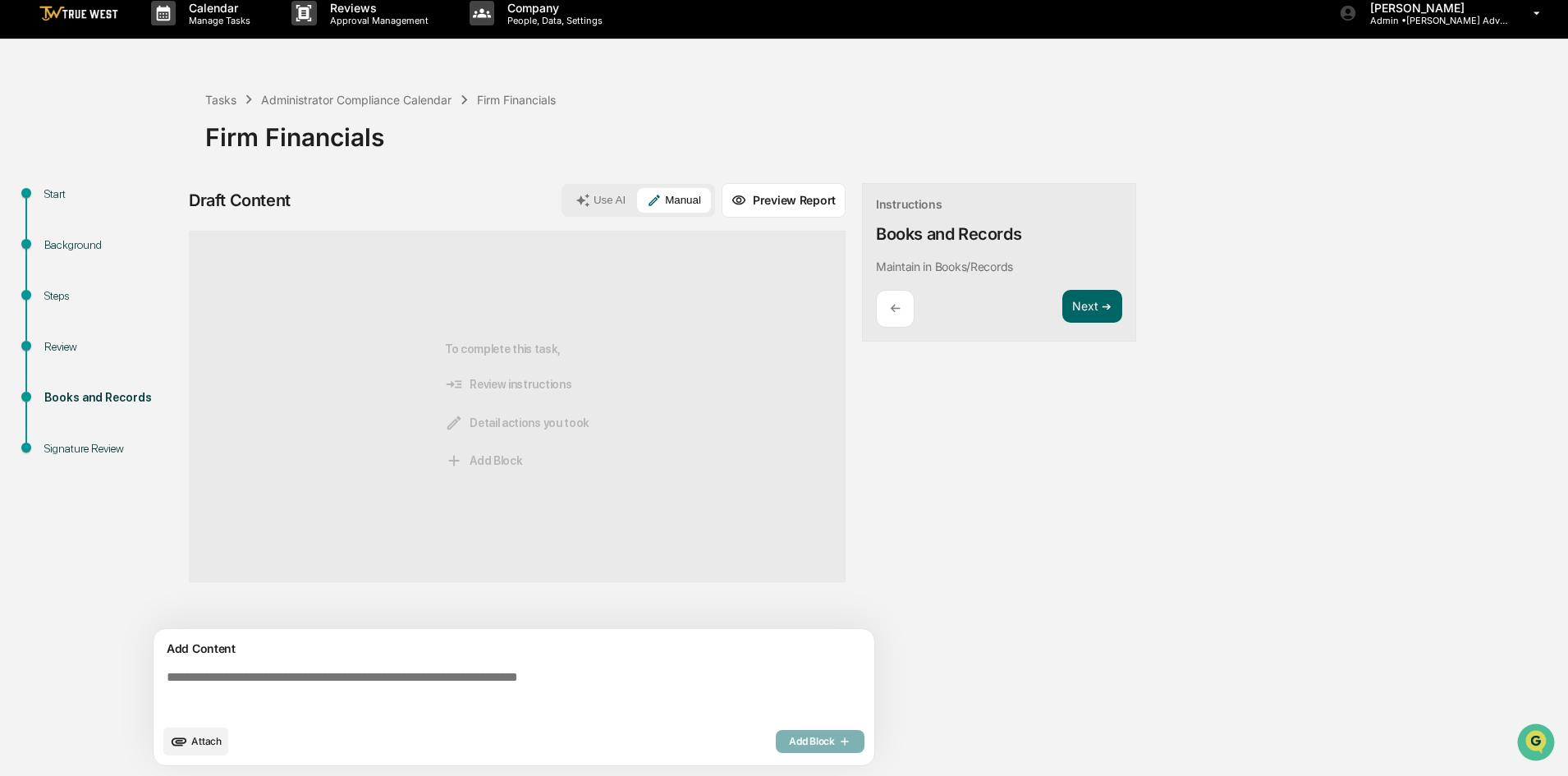
drag, startPoint x: 895, startPoint y: 305, endPoint x: 913, endPoint y: 330, distance: 30.8
click at [895, 305] on p "←" at bounding box center [895, 308] width 10 height 16
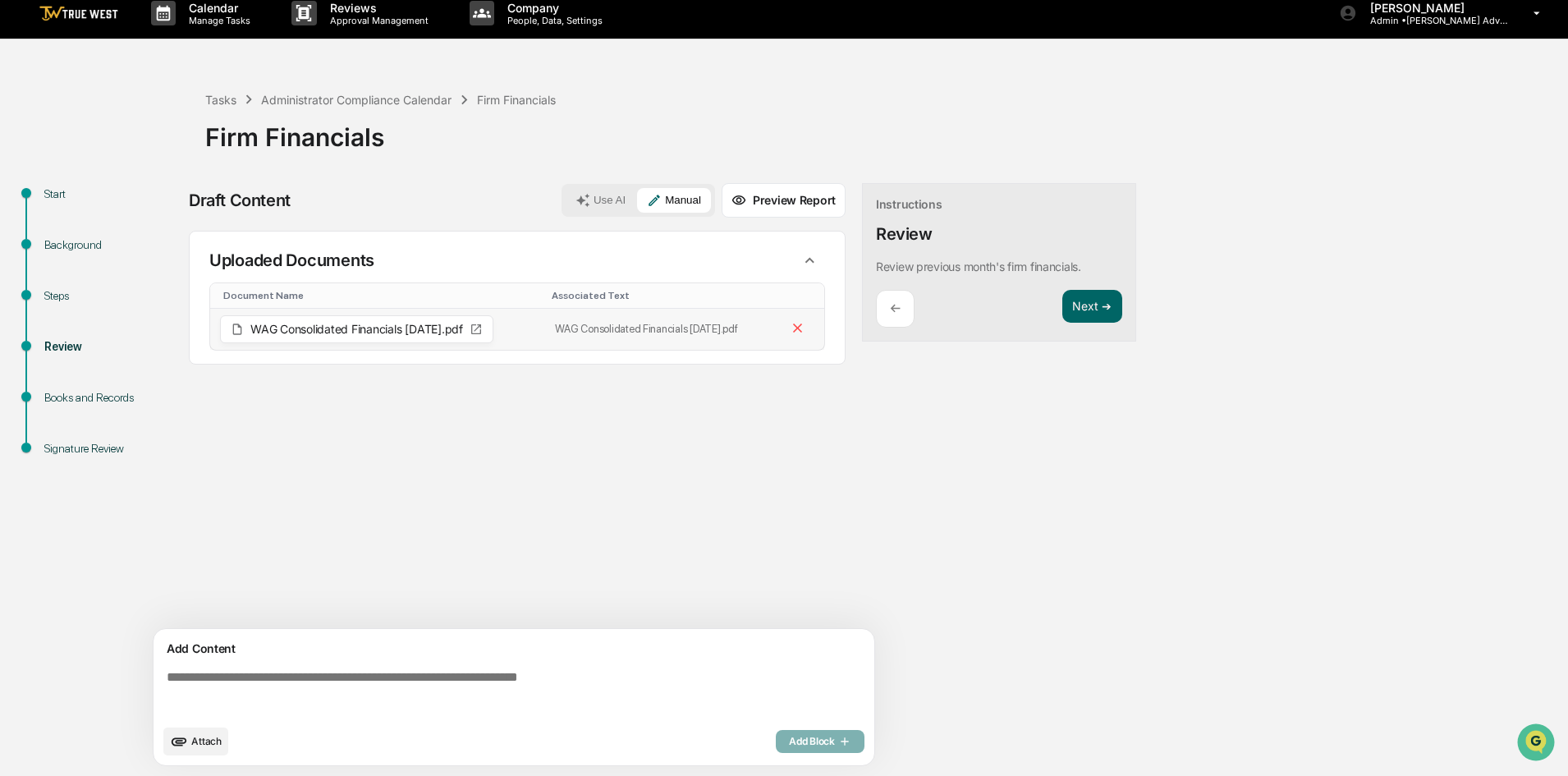
click at [437, 329] on span "WAG Consolidated Financials [DATE].pdf" at bounding box center [357, 329] width 213 height 11
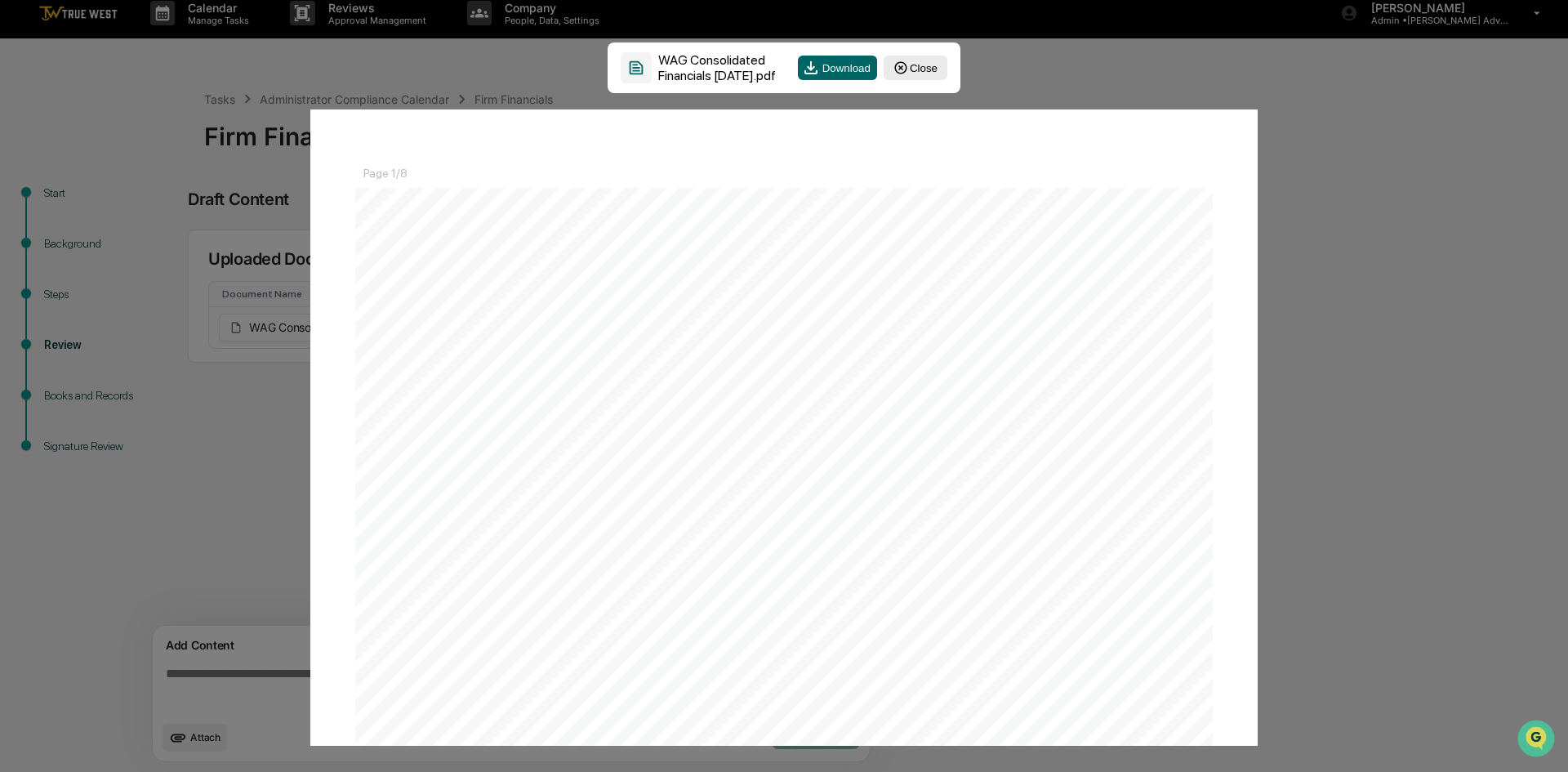
click at [1343, 146] on div "WAG Consolidated Financials Aug 2025.pdf Download Close Page 1/8 Wilkerson Advi…" at bounding box center [784, 386] width 1568 height 772
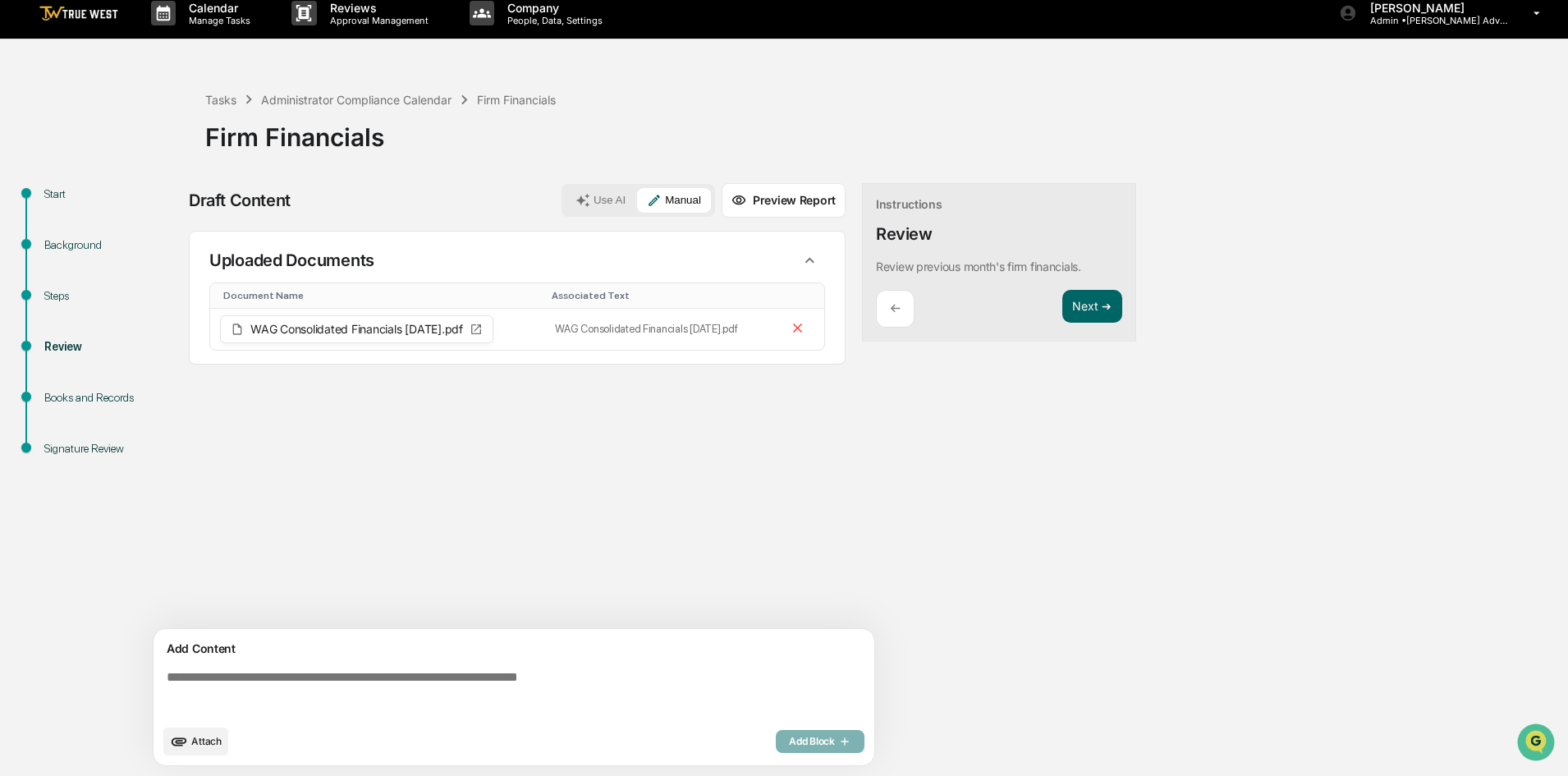
click at [71, 408] on div "Books and Records" at bounding box center [112, 417] width 161 height 51
click at [82, 401] on div "Books and Records" at bounding box center [112, 398] width 135 height 17
click at [66, 347] on div "Review" at bounding box center [112, 347] width 135 height 17
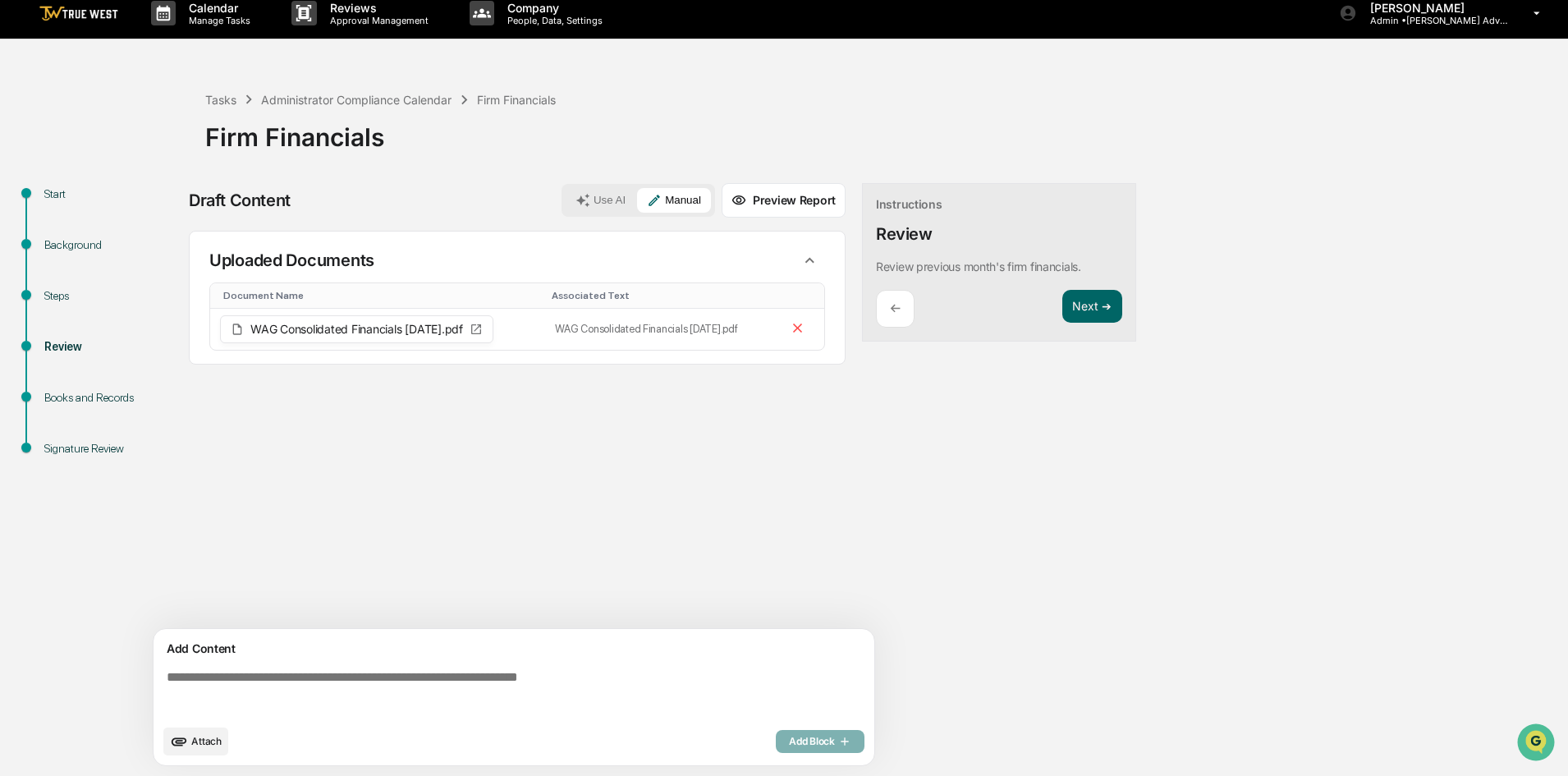
drag, startPoint x: 78, startPoint y: 408, endPoint x: 338, endPoint y: 408, distance: 260.0
click at [87, 408] on div "Books and Records" at bounding box center [112, 417] width 161 height 51
click at [814, 449] on div "Sources Uploaded Documents Document Name Associated Text WAG Consolidated Finan…" at bounding box center [517, 430] width 657 height 398
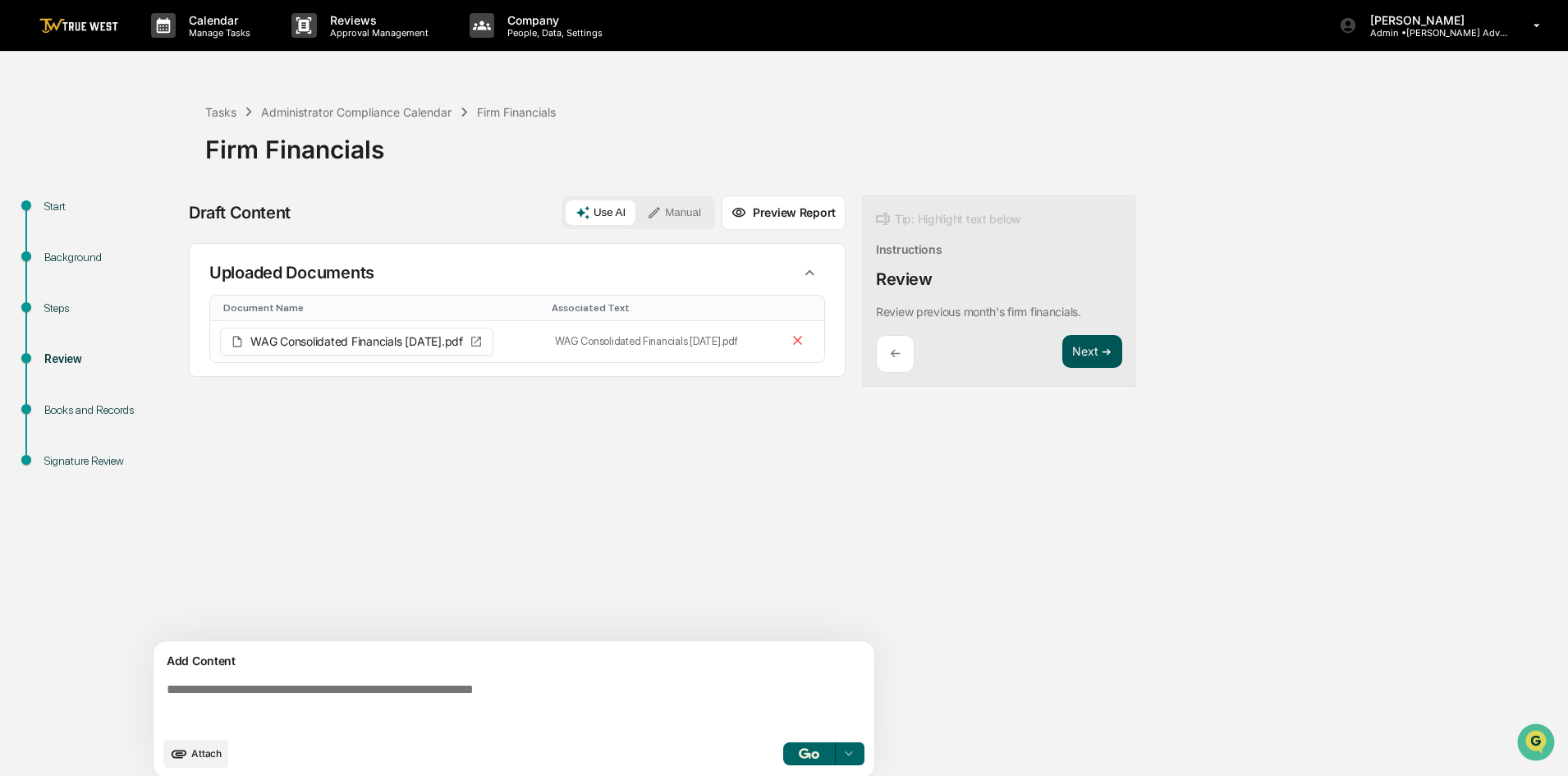
click at [1089, 345] on button "Next ➔" at bounding box center [1092, 351] width 60 height 34
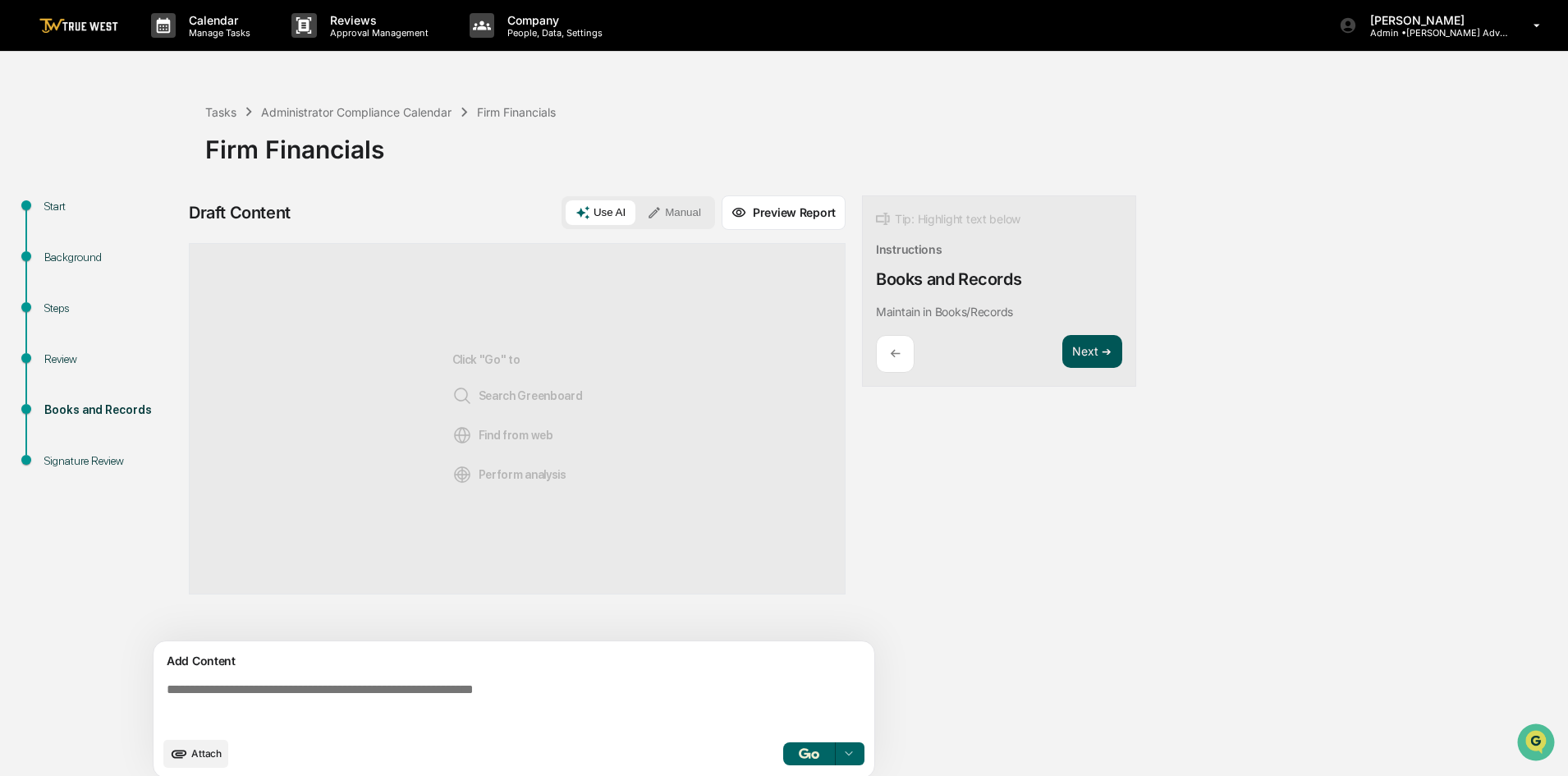
click at [1094, 344] on button "Next ➔" at bounding box center [1092, 351] width 60 height 34
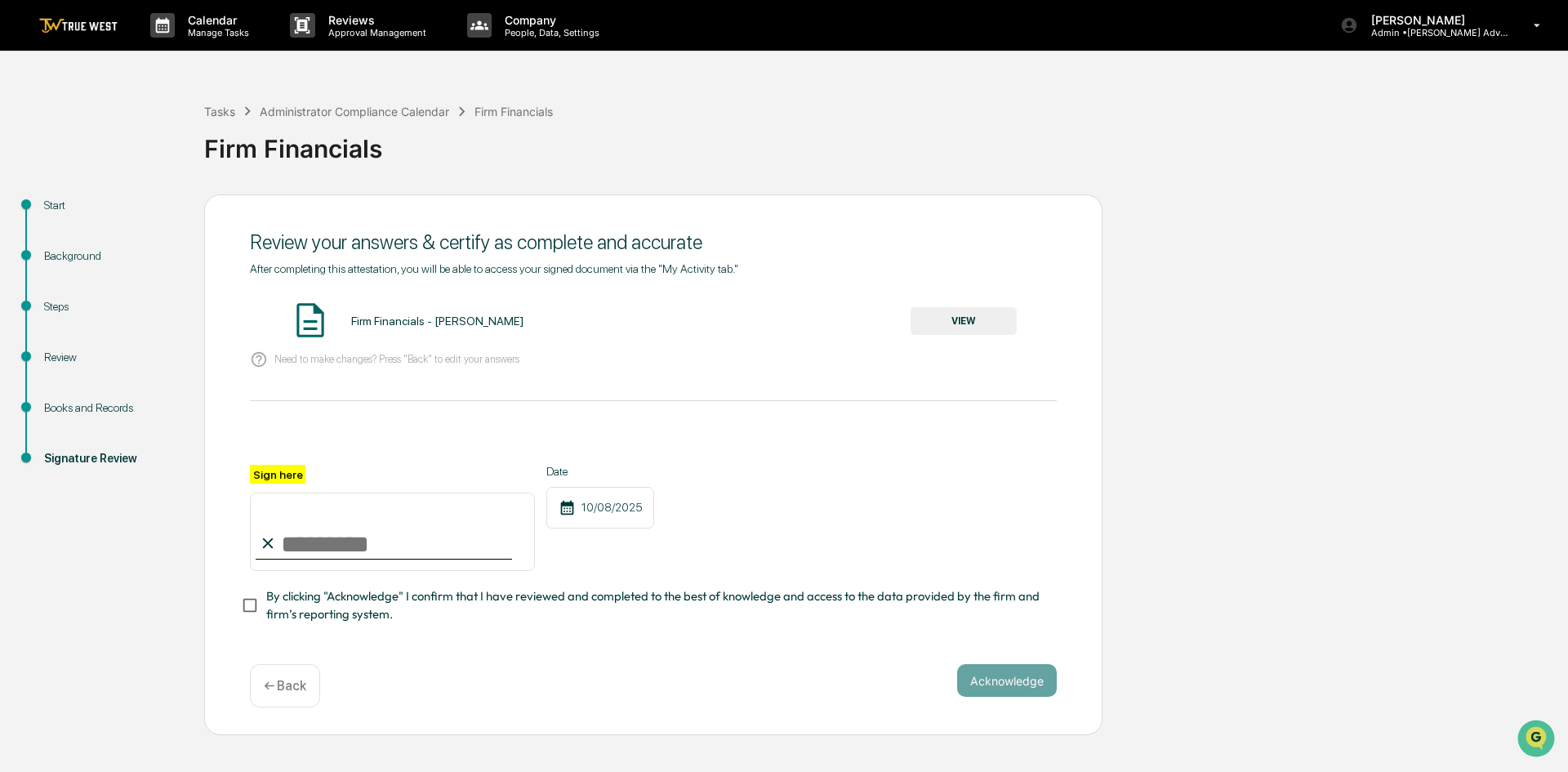
click at [324, 542] on input "Sign here" at bounding box center [392, 531] width 285 height 78
type input "**********"
click at [1017, 679] on button "Acknowledge" at bounding box center [1007, 680] width 100 height 33
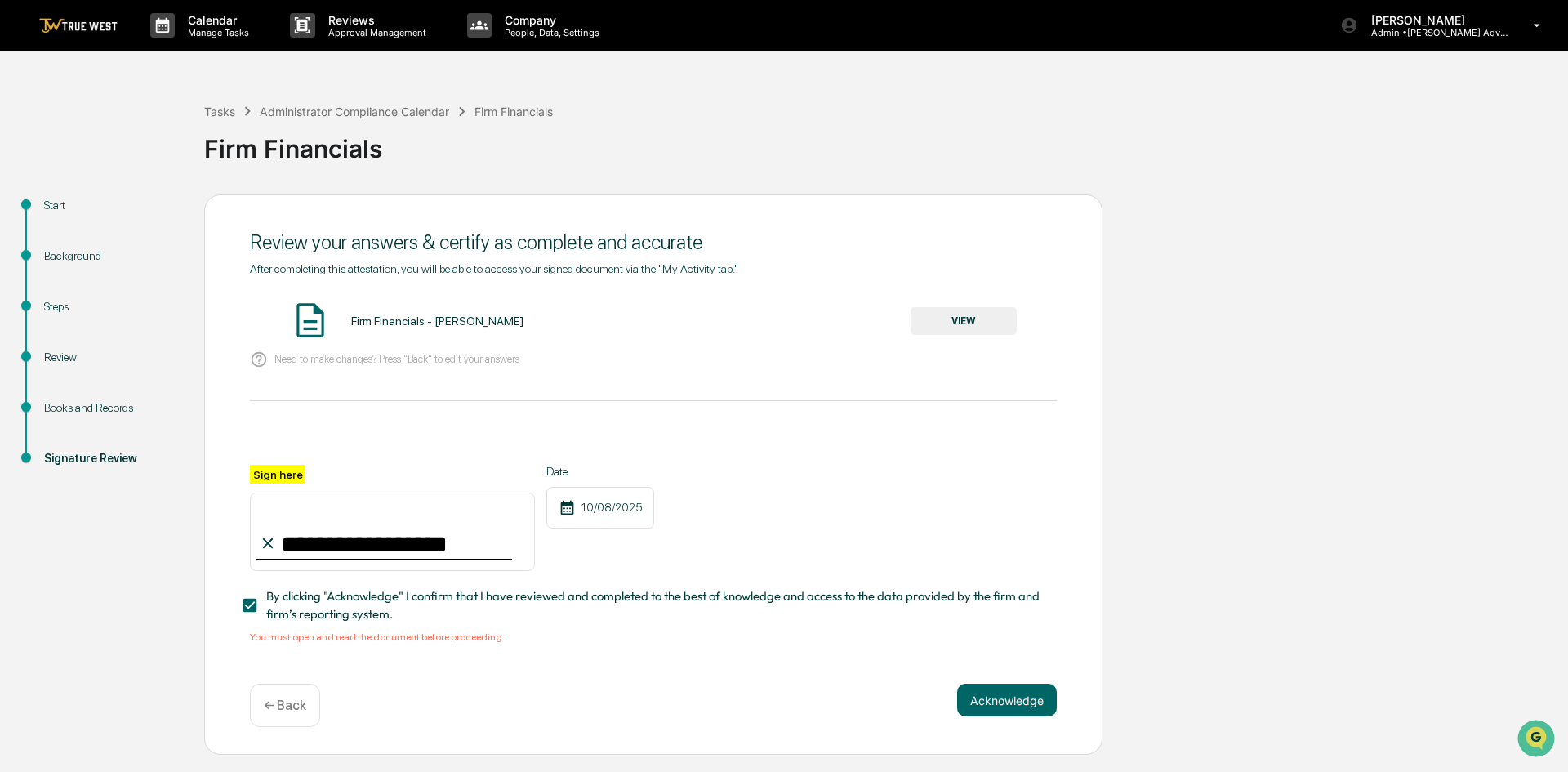
click at [410, 325] on div "Firm Financials - [PERSON_NAME]" at bounding box center [437, 320] width 172 height 13
click at [960, 324] on button "VIEW" at bounding box center [963, 321] width 106 height 28
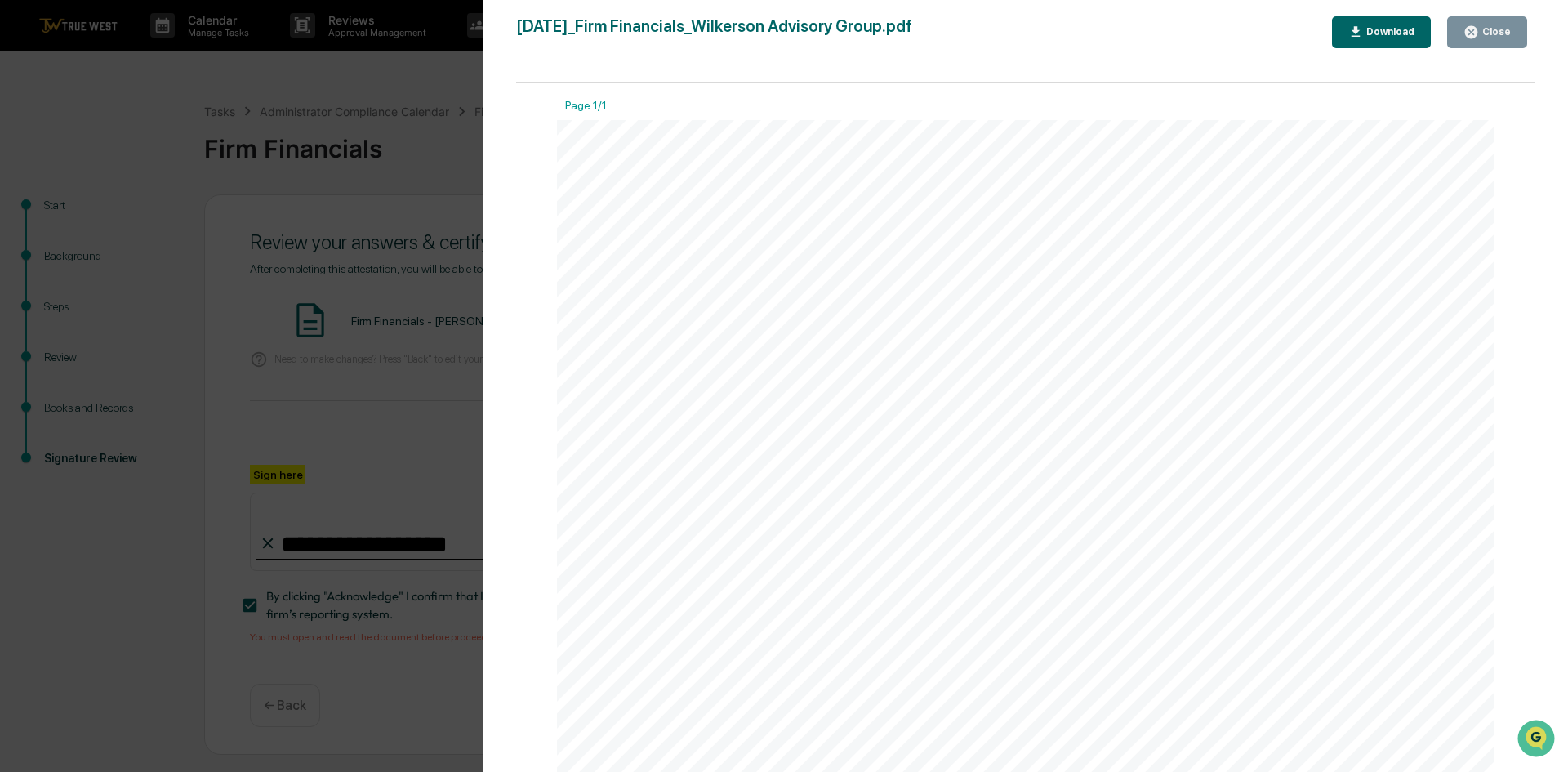
click at [1487, 24] on button "Close" at bounding box center [1486, 32] width 80 height 32
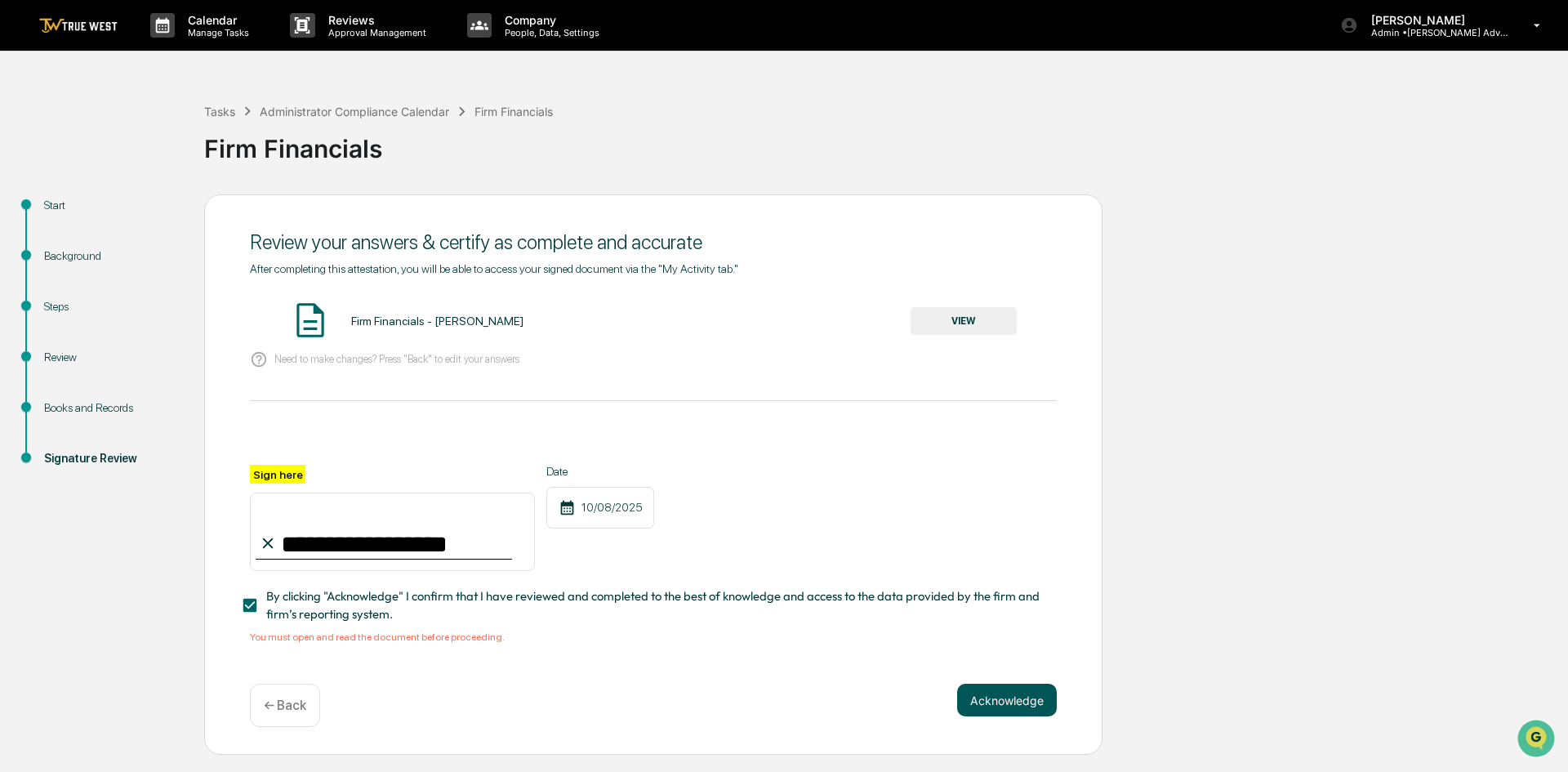
click at [1005, 704] on button "Acknowledge" at bounding box center [1007, 700] width 100 height 33
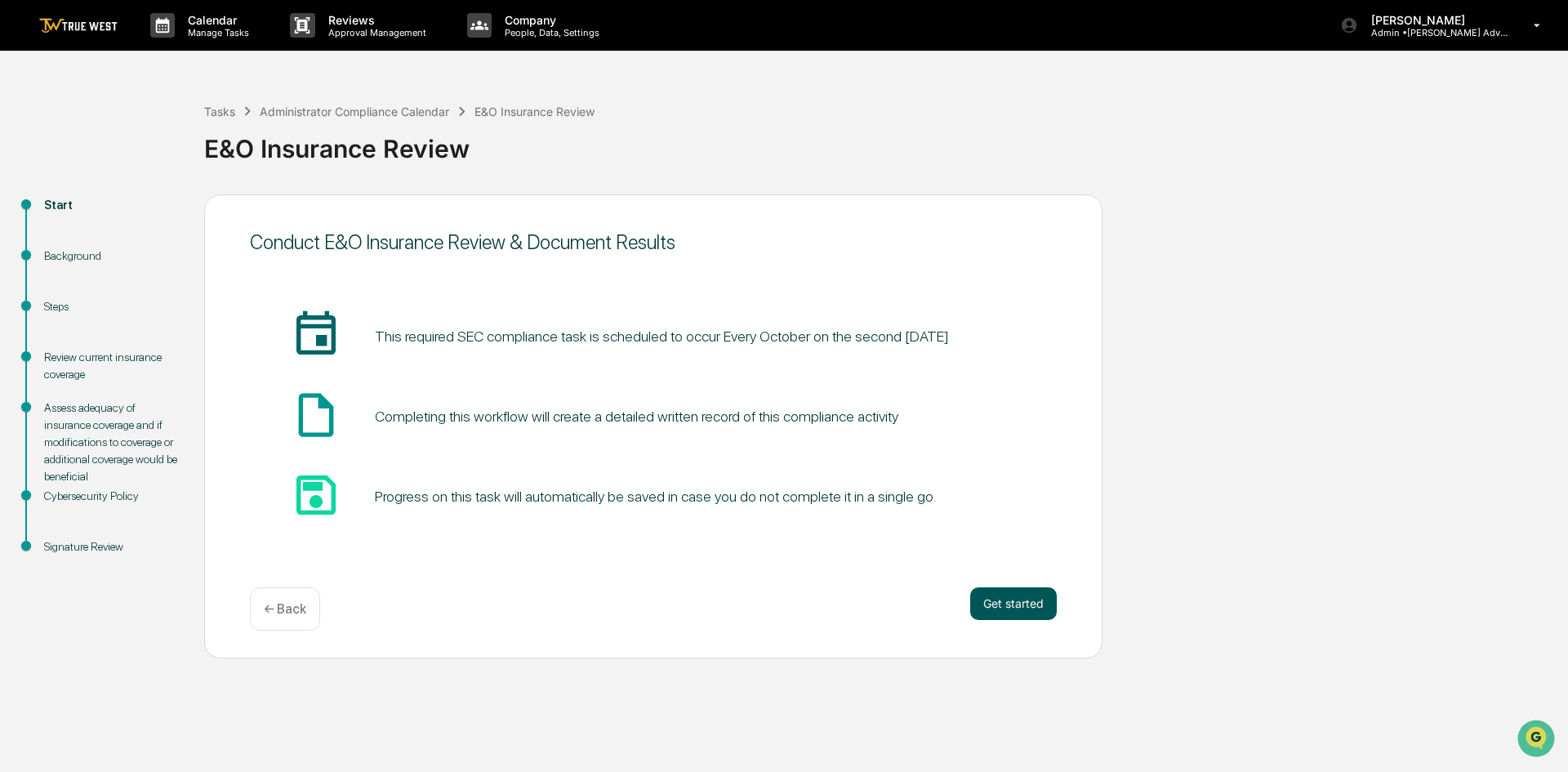
click at [984, 608] on button "Get started" at bounding box center [1013, 603] width 87 height 33
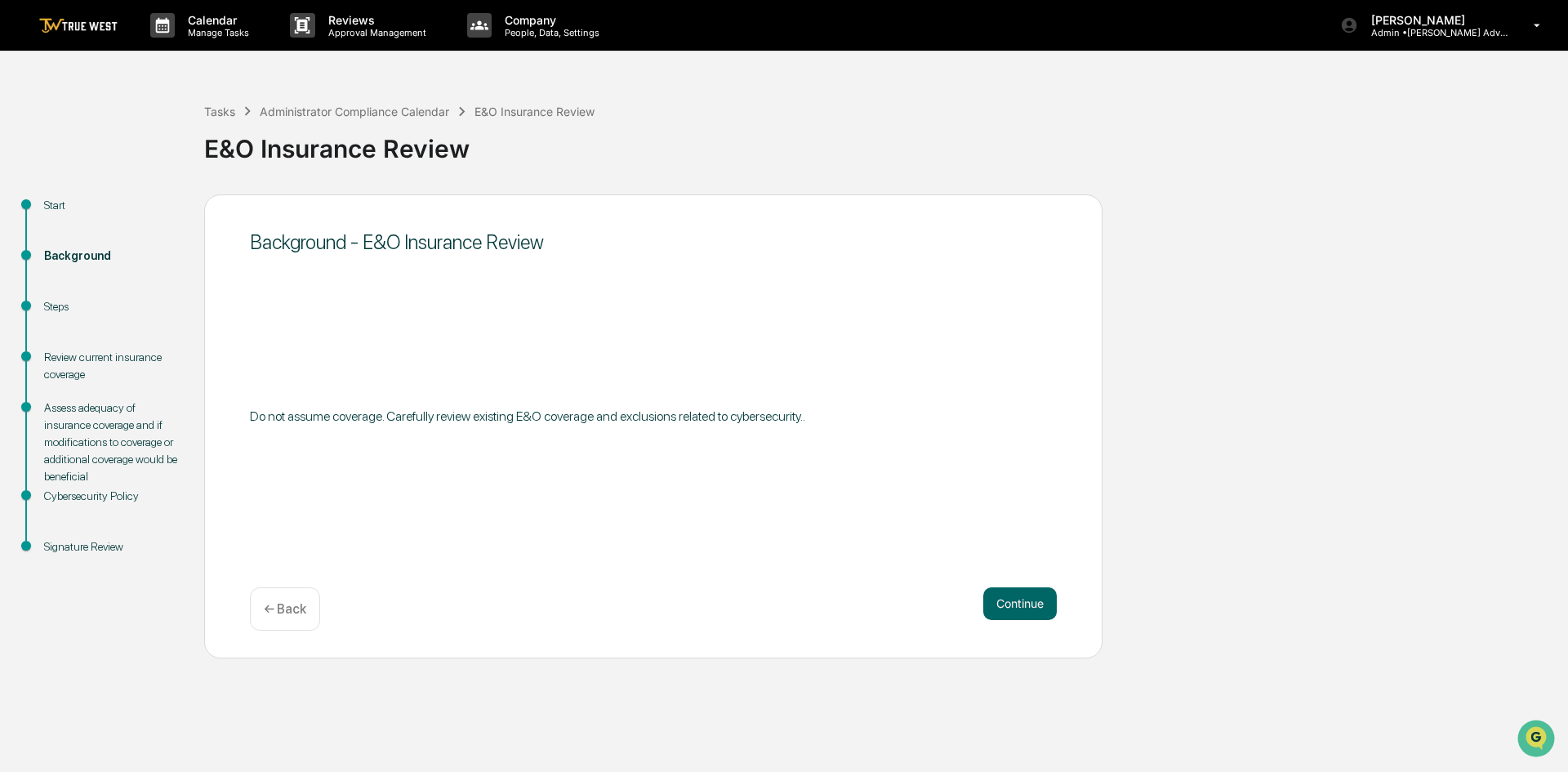
click at [984, 608] on button "Continue" at bounding box center [1019, 603] width 73 height 33
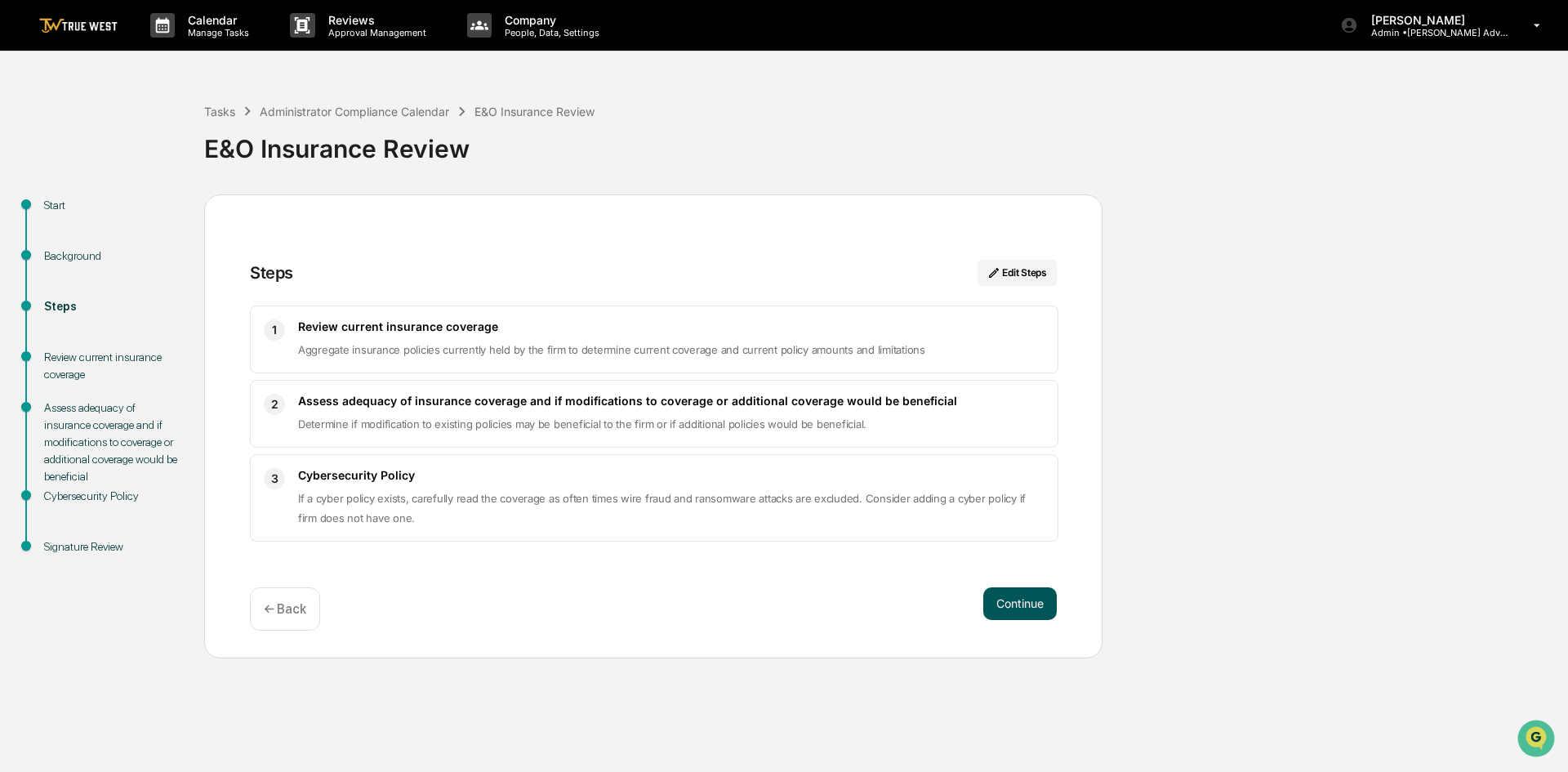
click at [1041, 599] on button "Continue" at bounding box center [1019, 603] width 73 height 33
